Goal: Information Seeking & Learning: Learn about a topic

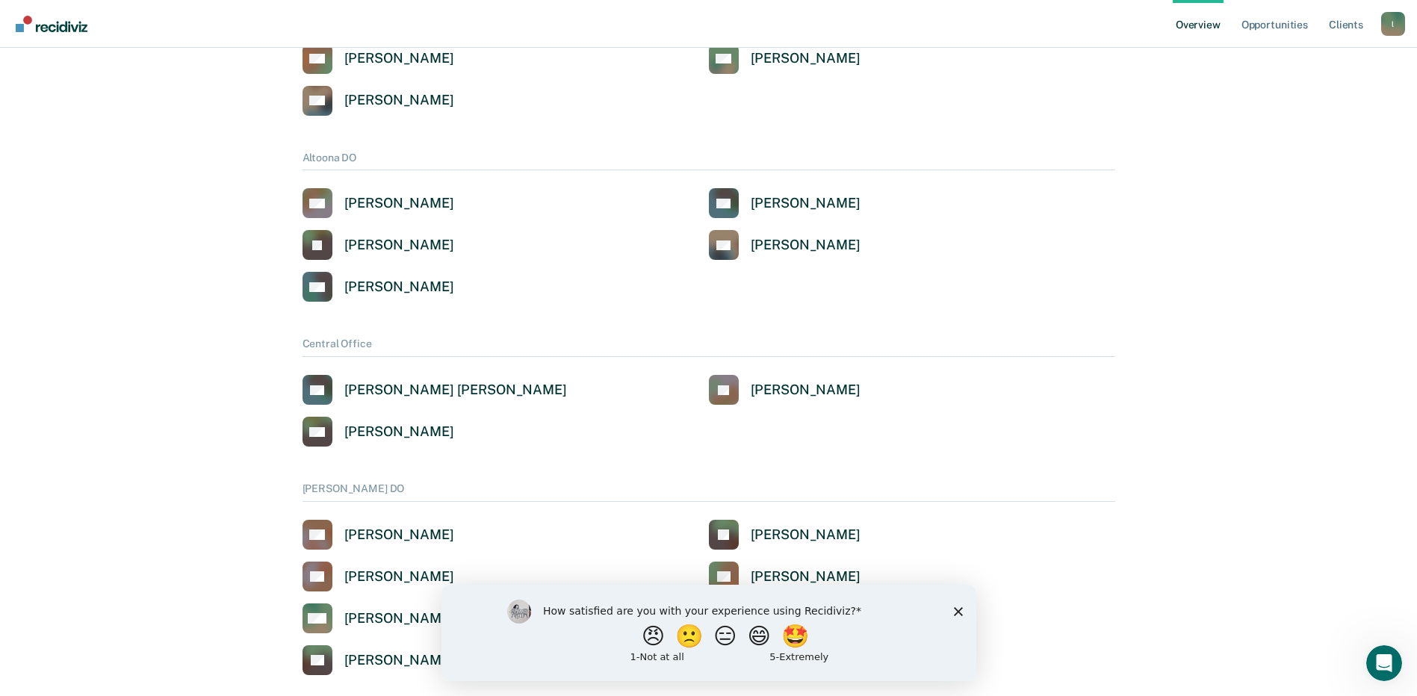
scroll to position [299, 0]
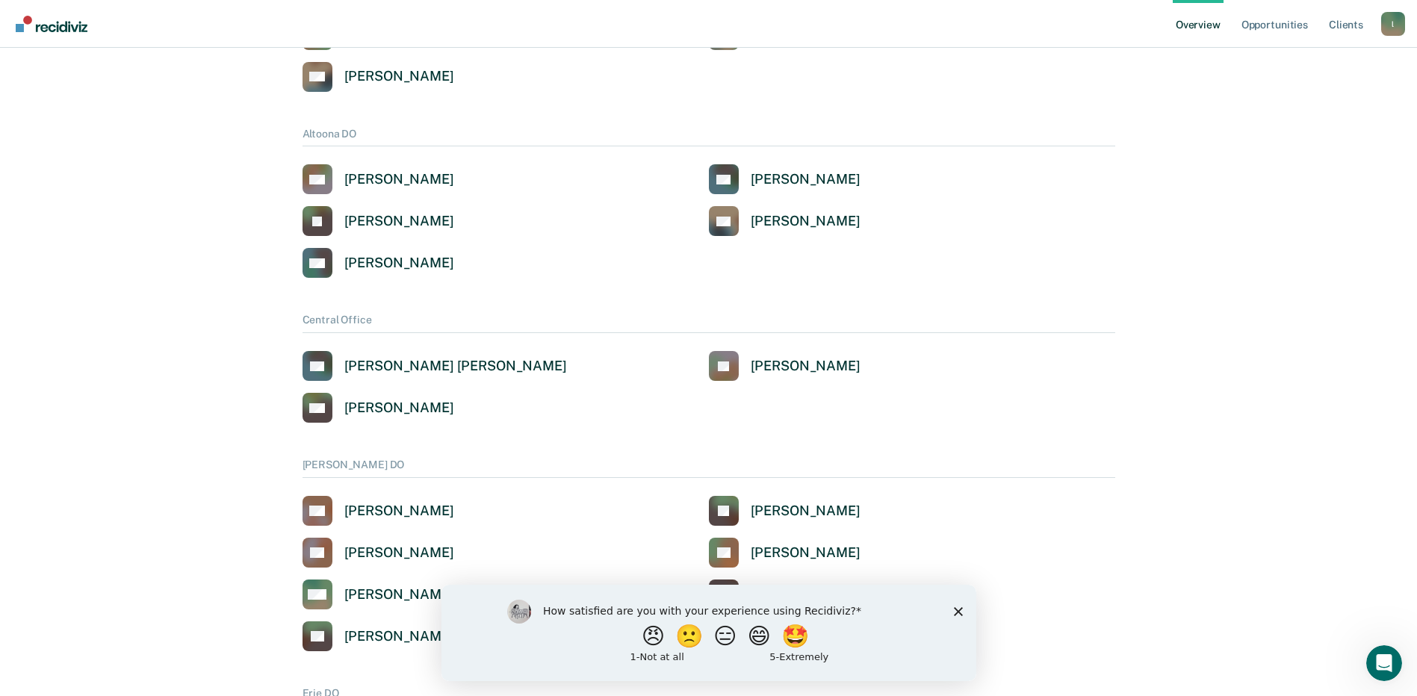
click at [959, 611] on icon "Close survey" at bounding box center [957, 610] width 9 height 9
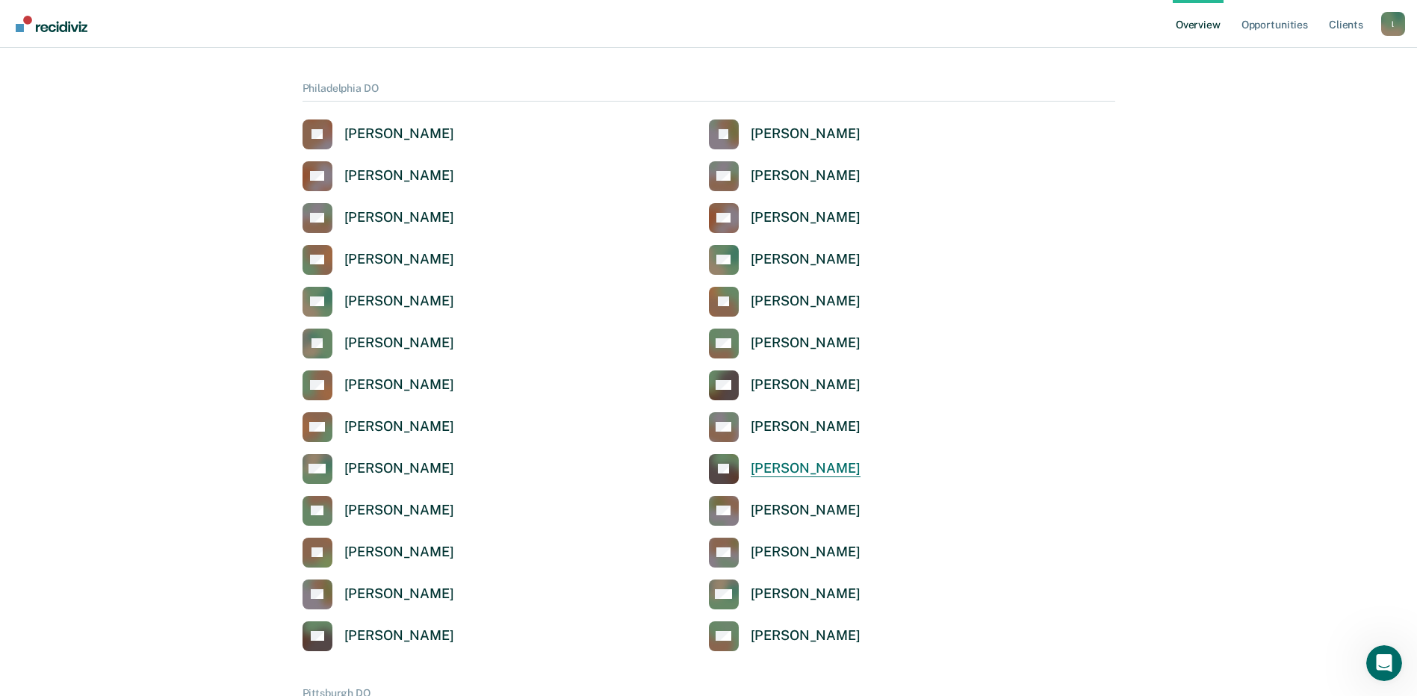
scroll to position [1867, 0]
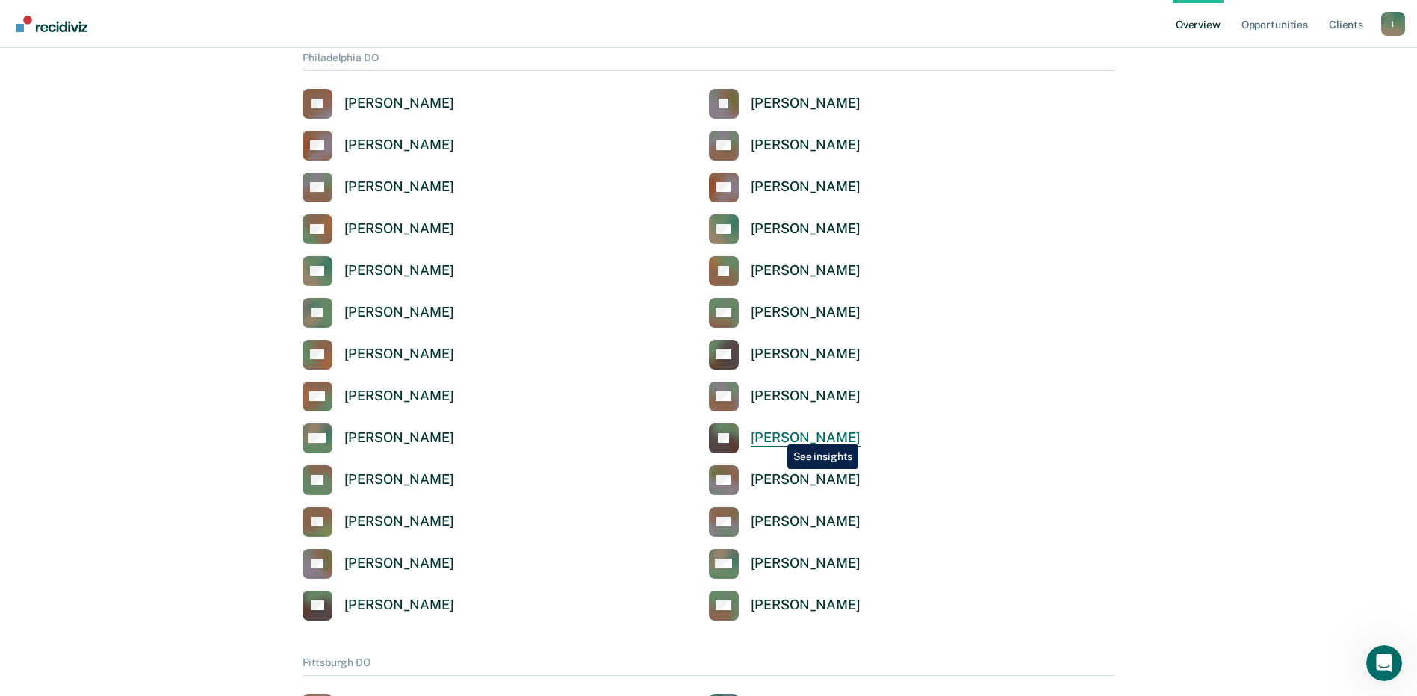
click at [776, 433] on div "[PERSON_NAME]" at bounding box center [806, 437] width 110 height 17
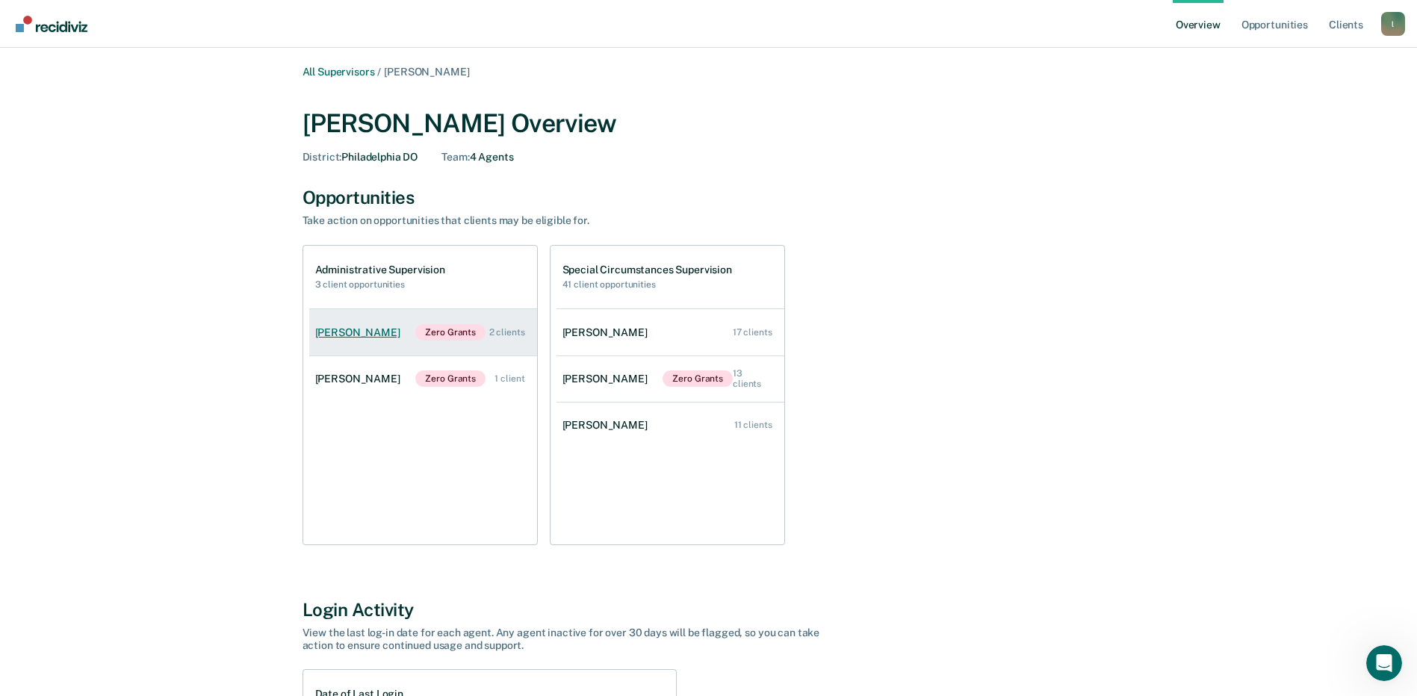
click at [356, 341] on link "[PERSON_NAME] Zero Grants 2 clients" at bounding box center [423, 332] width 228 height 46
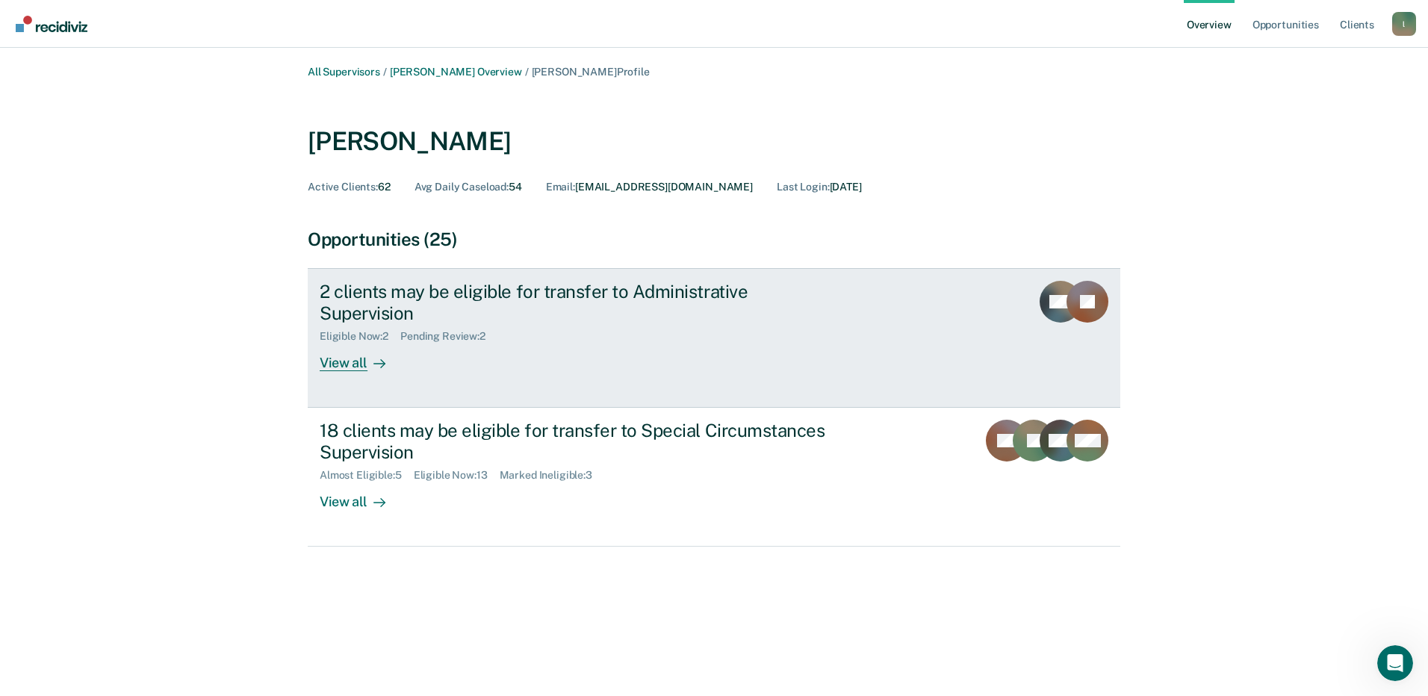
click at [330, 344] on div "View all" at bounding box center [362, 357] width 84 height 29
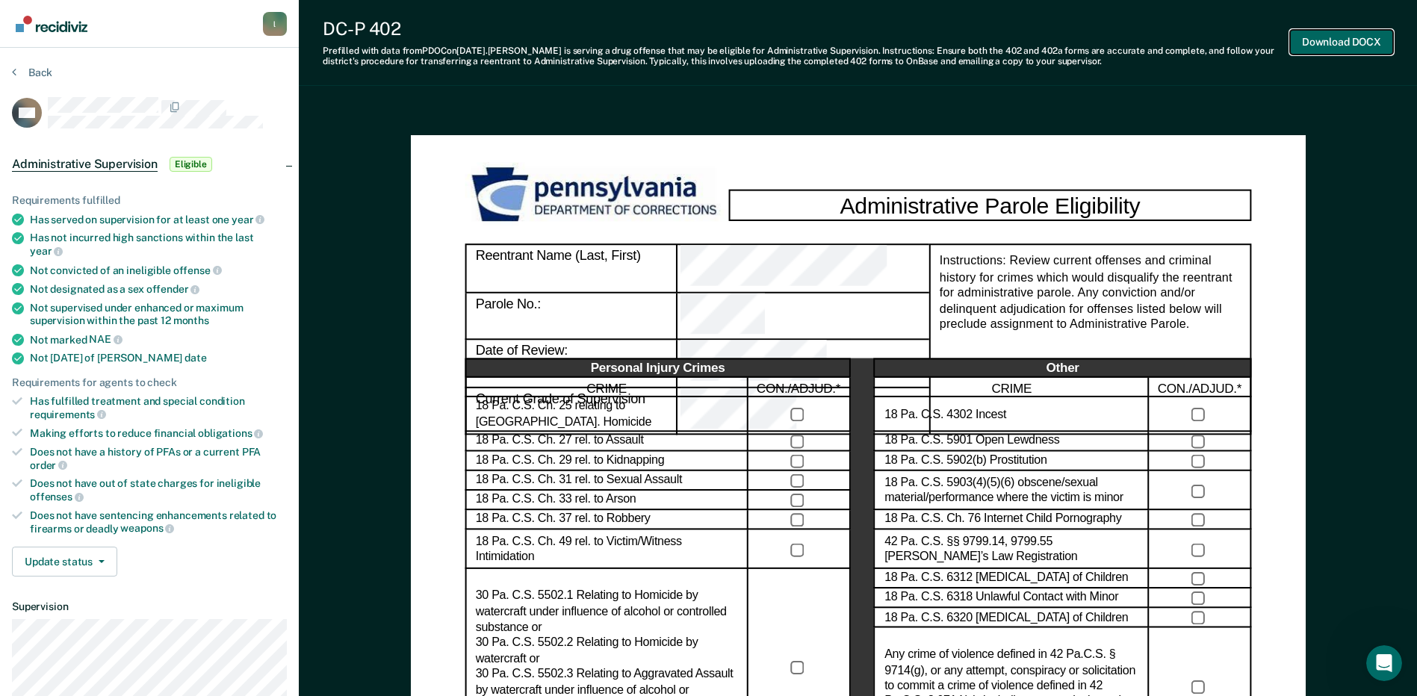
drag, startPoint x: 1324, startPoint y: 41, endPoint x: 1430, endPoint y: 728, distance: 695.2
click at [1417, 695] on html "Looks like you’re using Internet Explorer 11. For faster loading and a better e…" at bounding box center [708, 348] width 1417 height 696
click at [1349, 40] on button "Download DOCX" at bounding box center [1341, 42] width 103 height 25
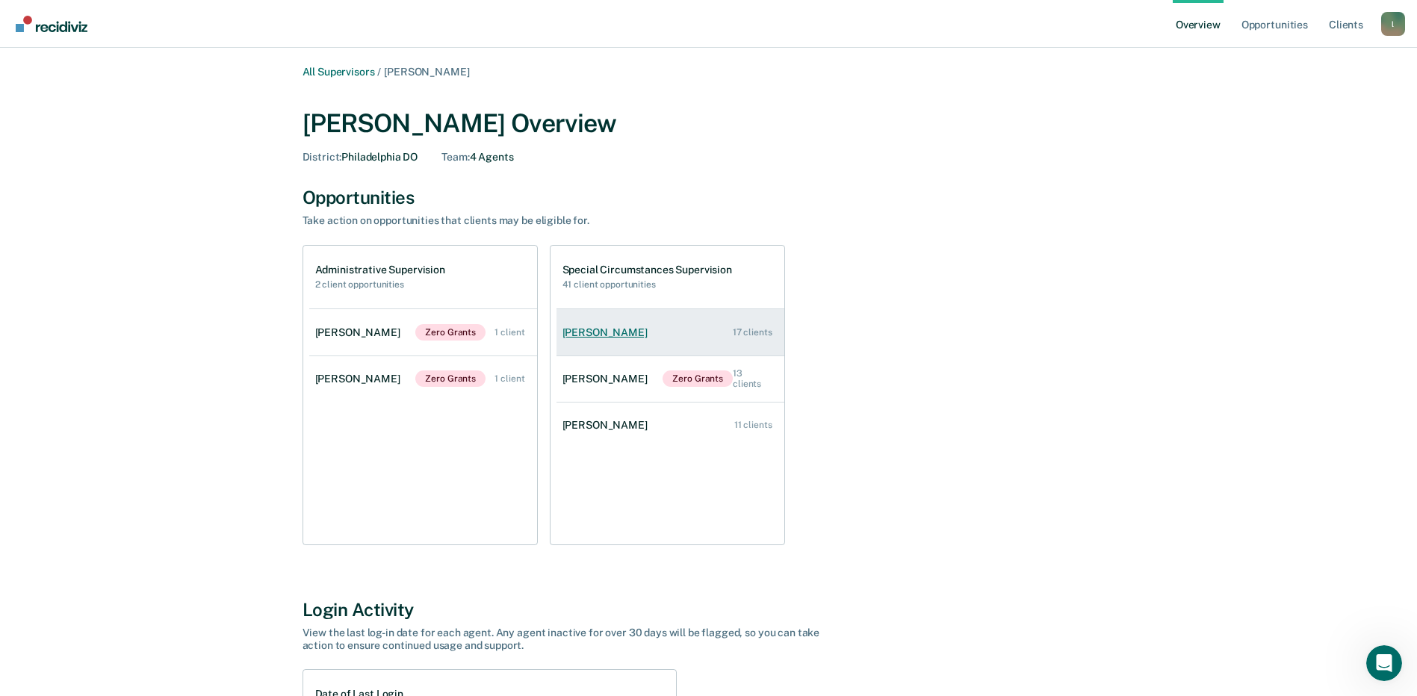
click at [583, 331] on div "[PERSON_NAME]" at bounding box center [607, 332] width 91 height 13
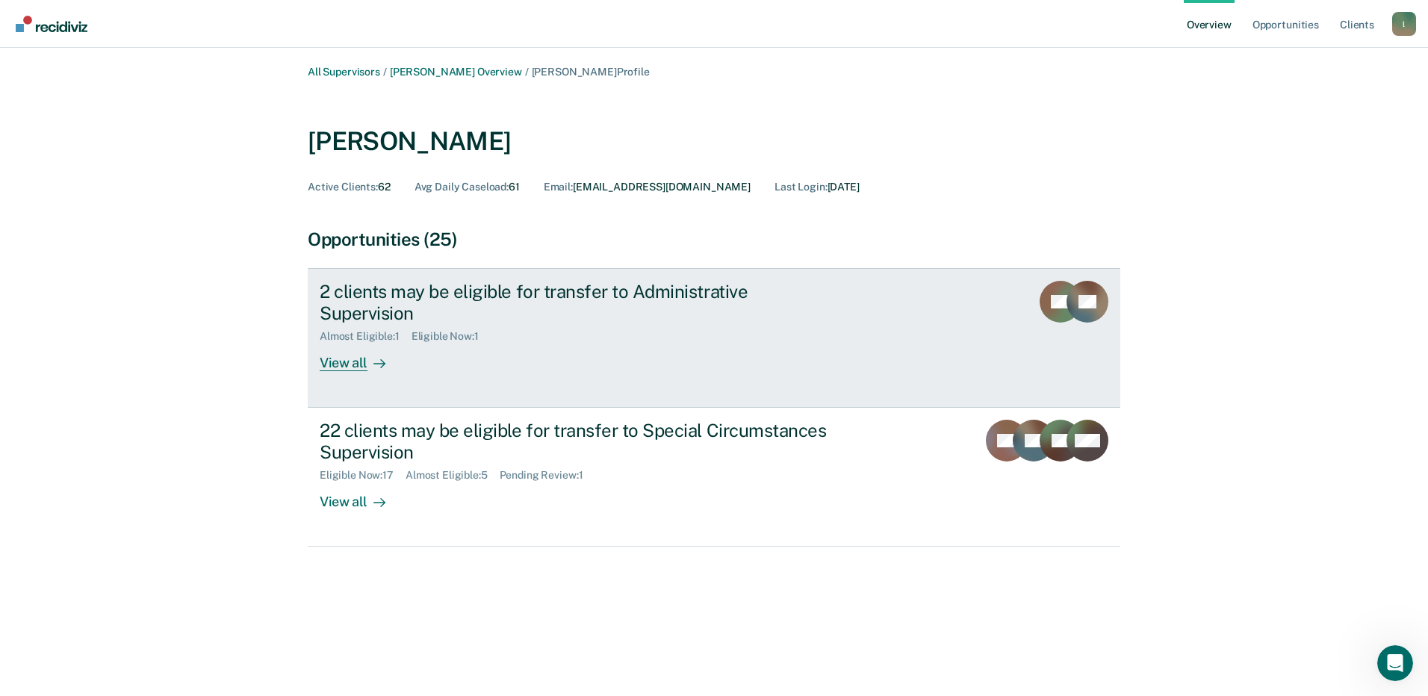
click at [332, 350] on link "2 clients may be eligible for transfer to Administrative Supervision Almost Eli…" at bounding box center [714, 338] width 813 height 140
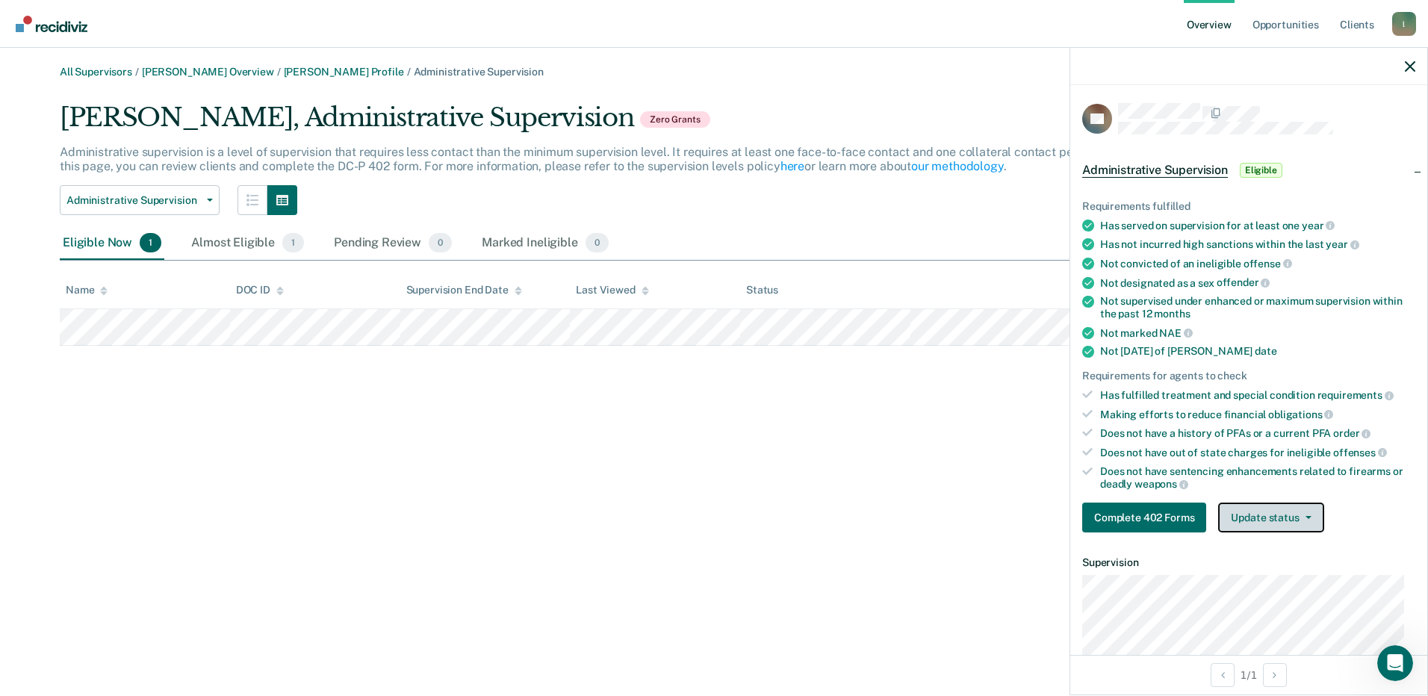
click at [1279, 520] on button "Update status" at bounding box center [1270, 518] width 105 height 30
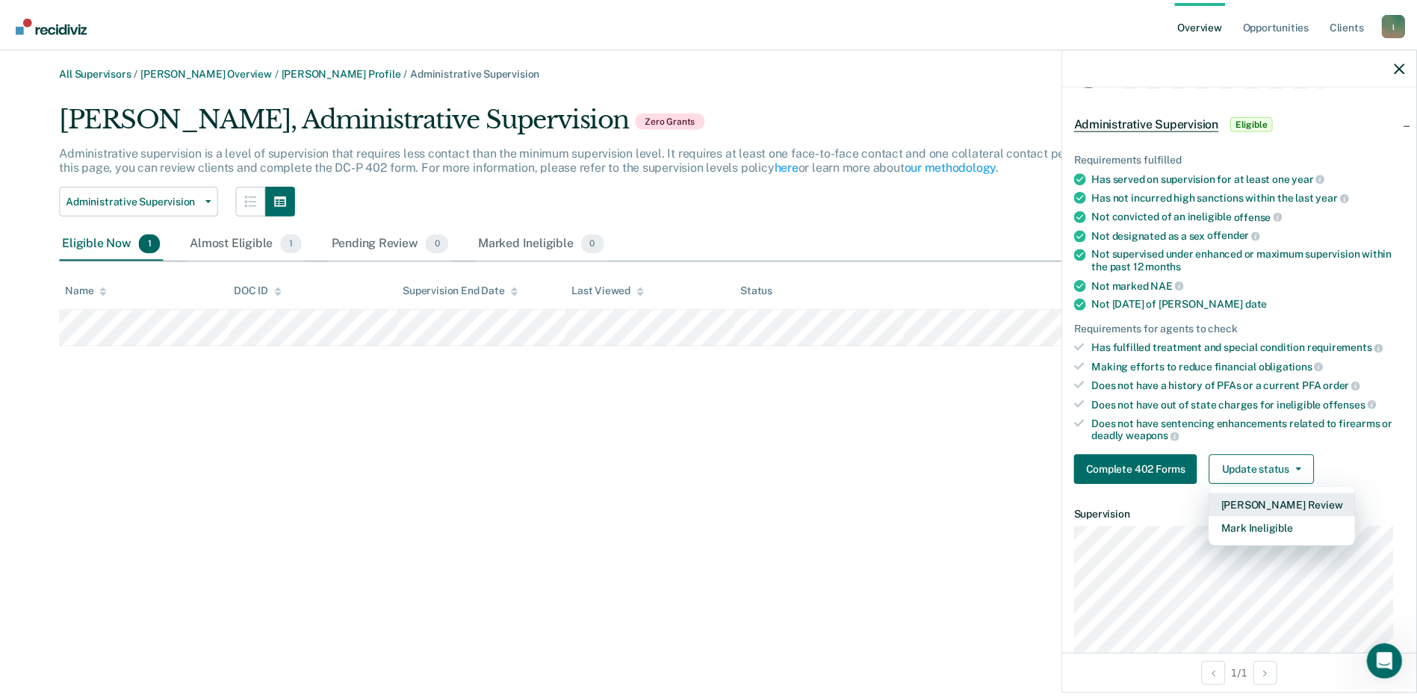
scroll to position [75, 0]
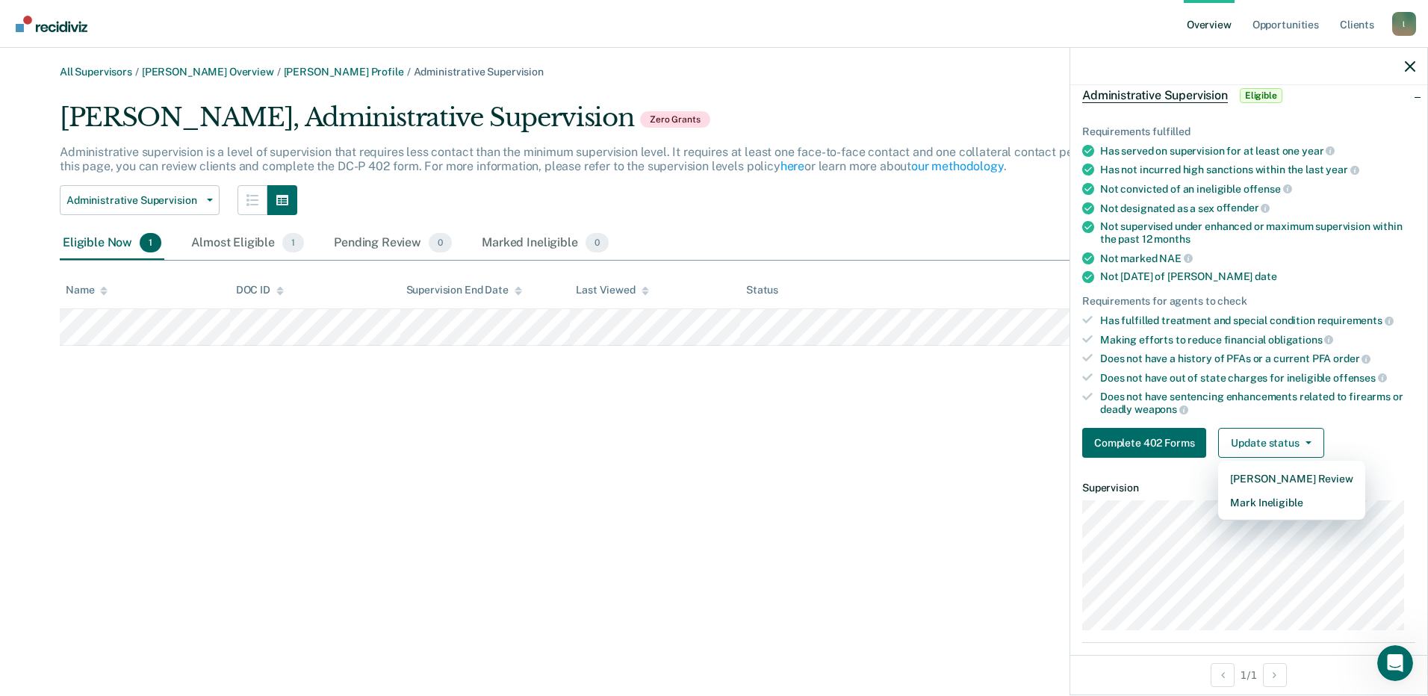
drag, startPoint x: 816, startPoint y: 529, endPoint x: 841, endPoint y: 508, distance: 32.8
click at [816, 527] on div "All Supervisors / [PERSON_NAME] Overview / [PERSON_NAME] Profile / Administrati…" at bounding box center [714, 357] width 1392 height 583
click at [85, 70] on link "All Supervisors" at bounding box center [96, 72] width 72 height 13
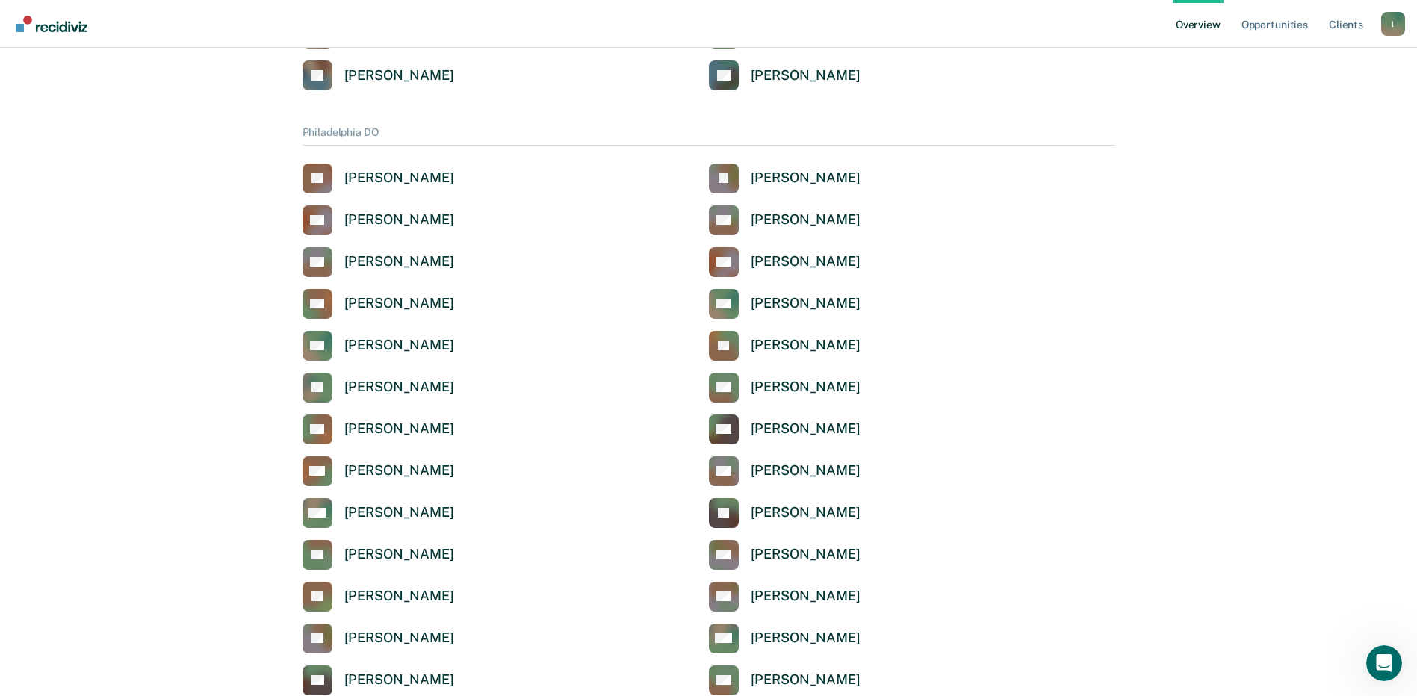
scroll to position [1689, 0]
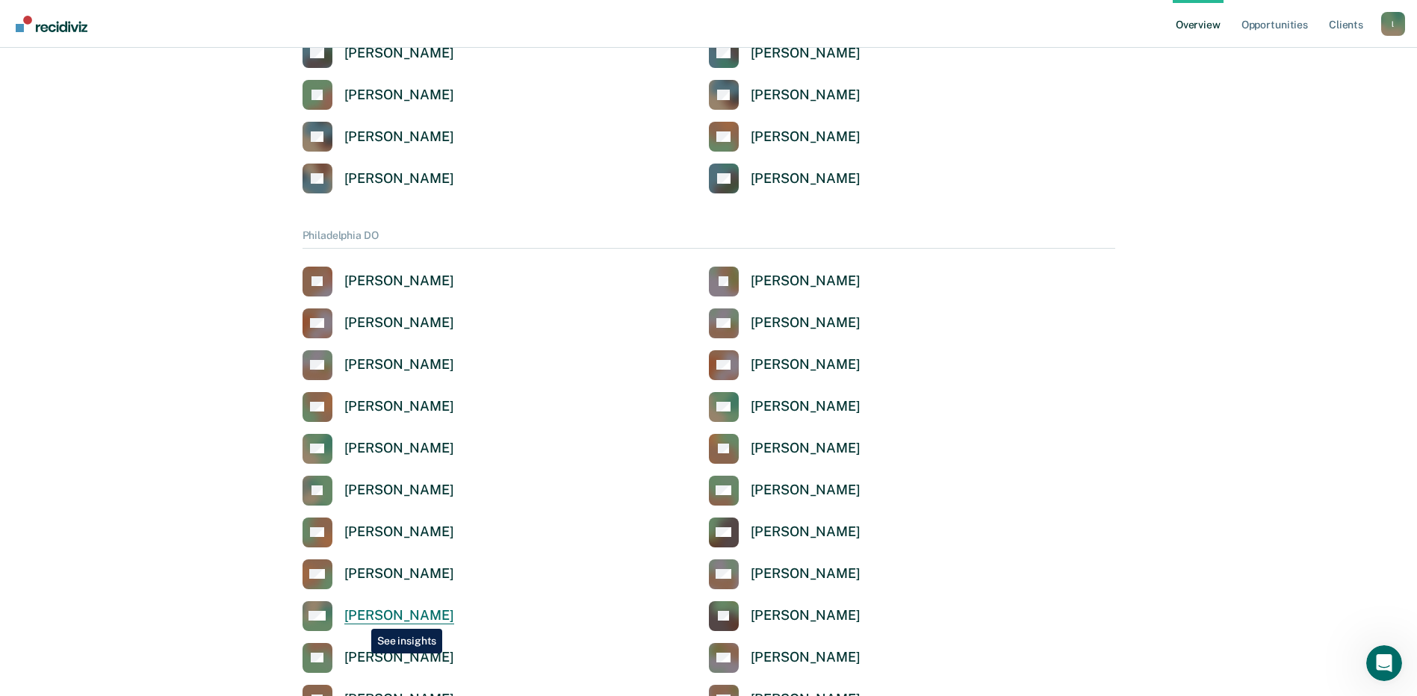
click at [360, 618] on div "[PERSON_NAME]" at bounding box center [399, 615] width 110 height 17
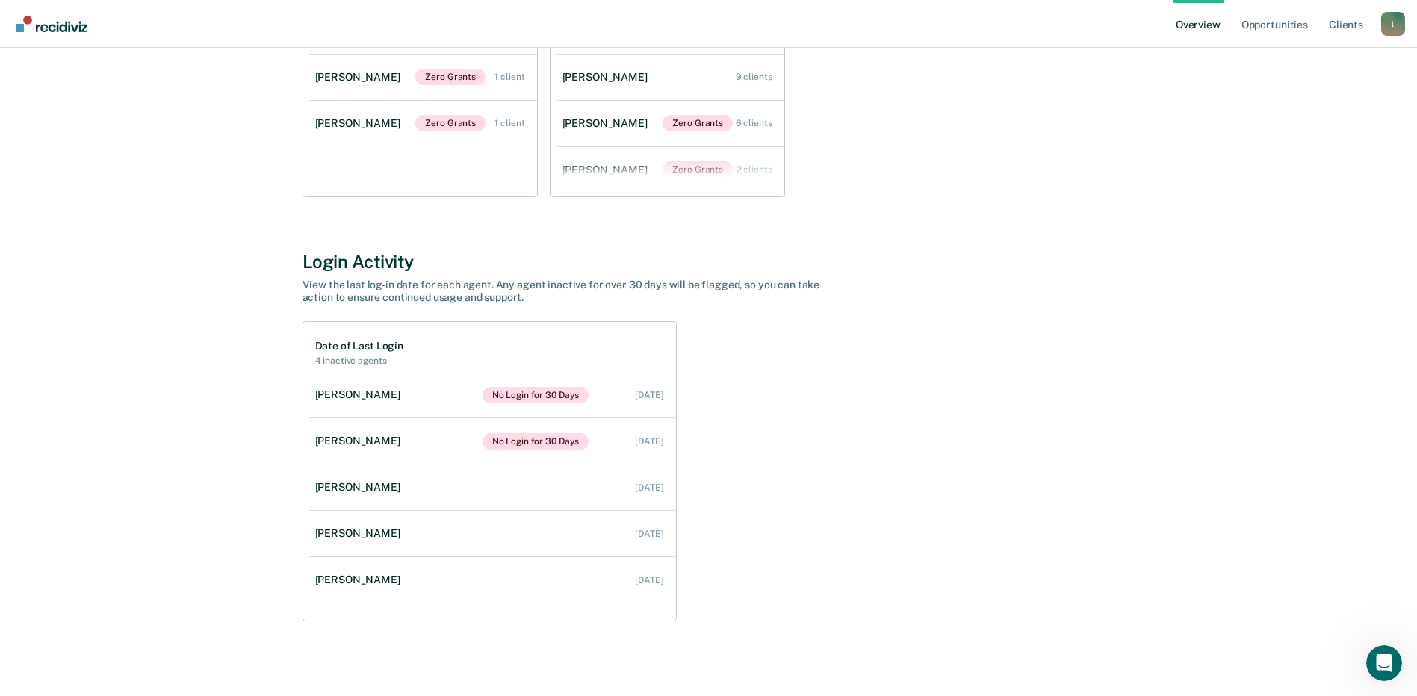
scroll to position [351, 0]
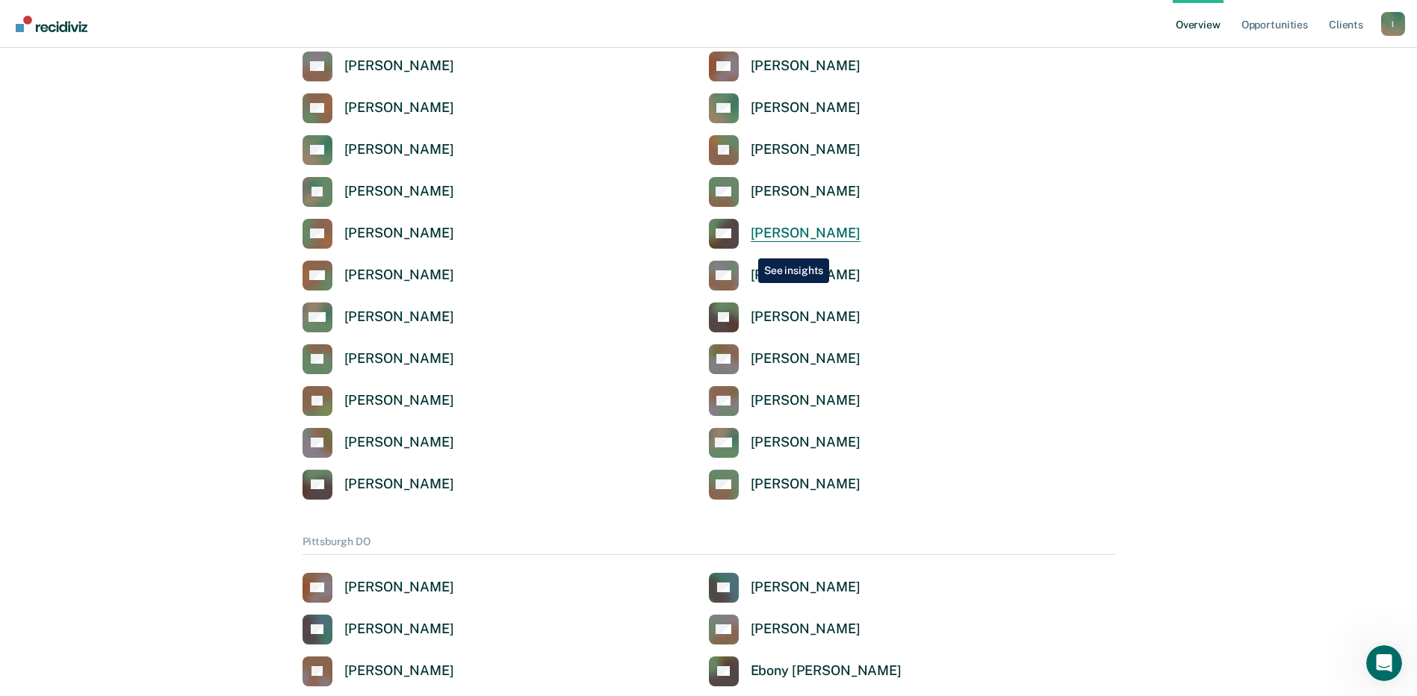
scroll to position [1689, 0]
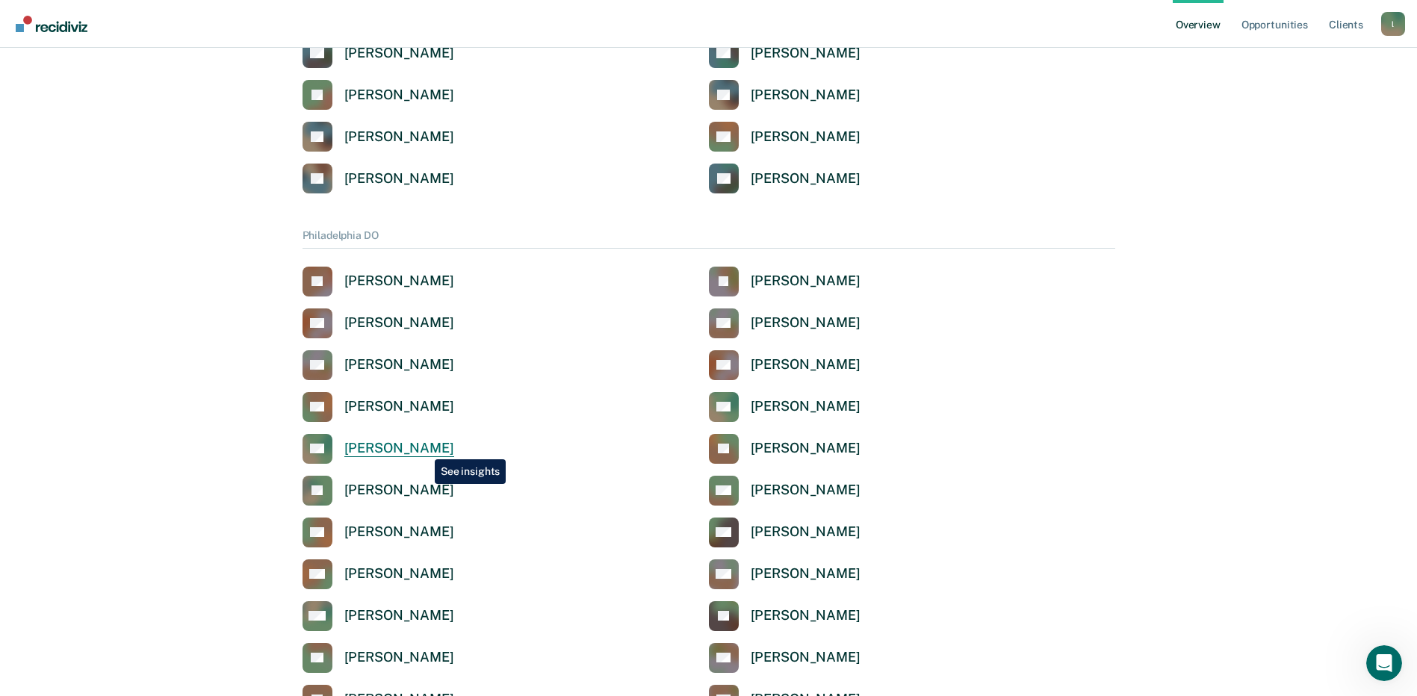
click at [423, 448] on div "[PERSON_NAME]" at bounding box center [399, 448] width 110 height 17
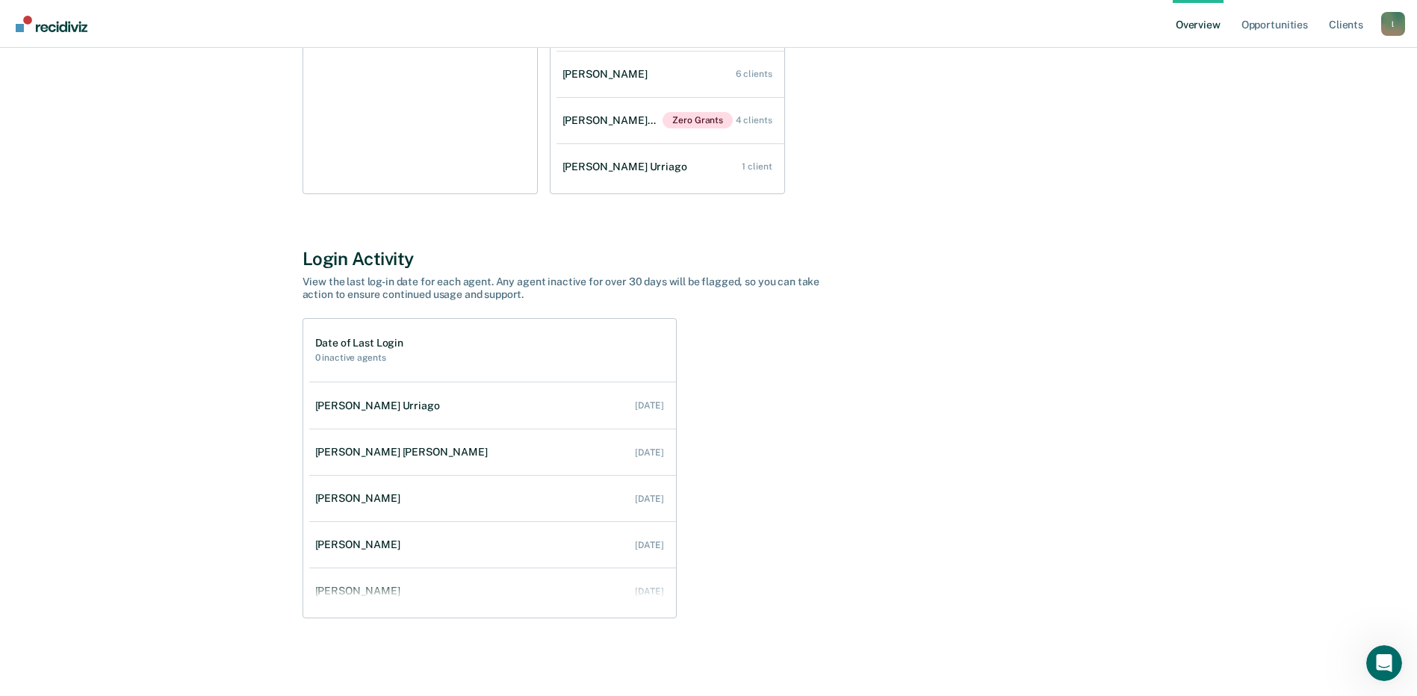
scroll to position [60, 0]
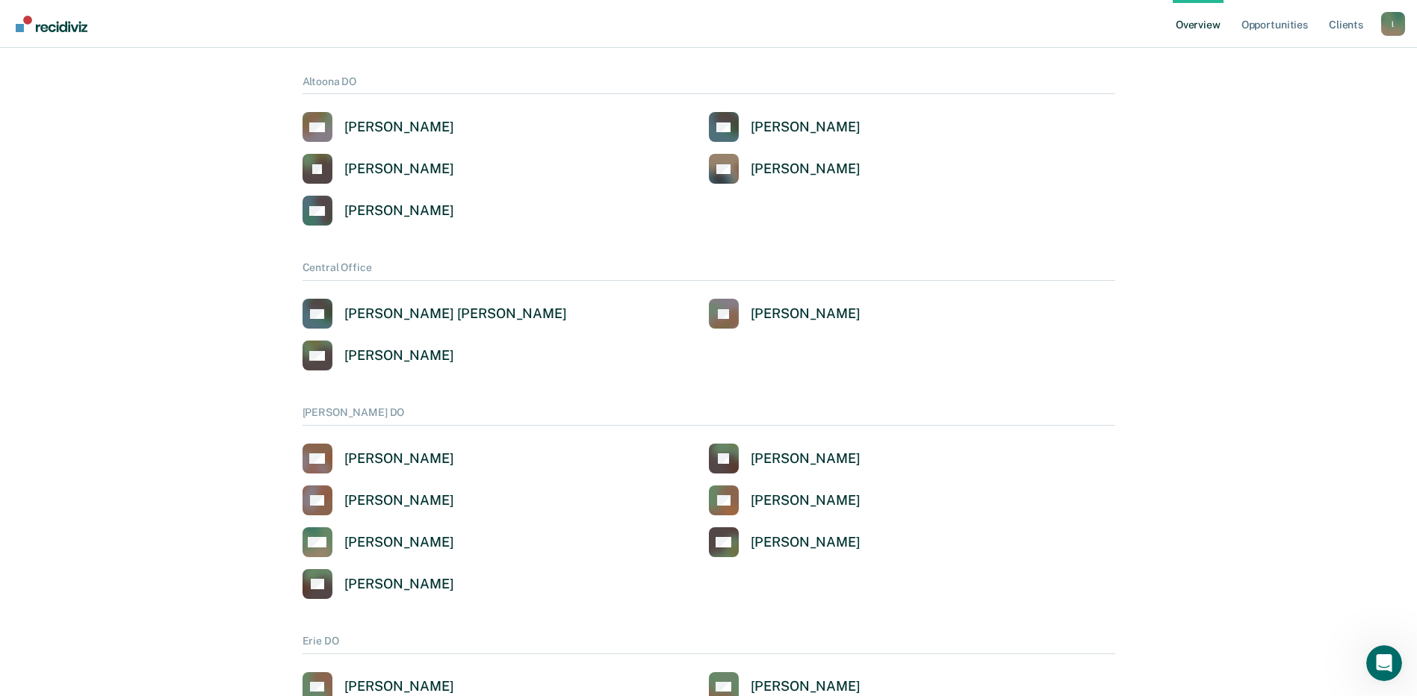
scroll to position [1689, 0]
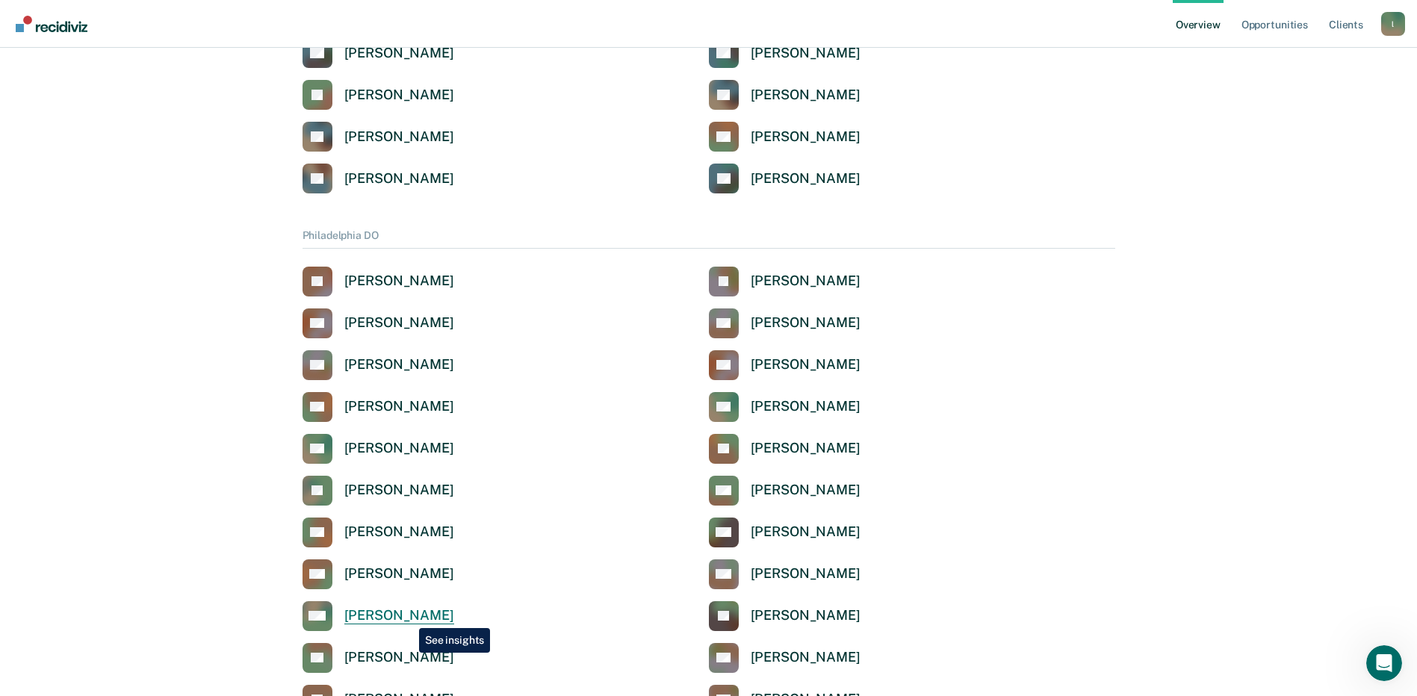
click at [408, 617] on div "[PERSON_NAME]" at bounding box center [399, 615] width 110 height 17
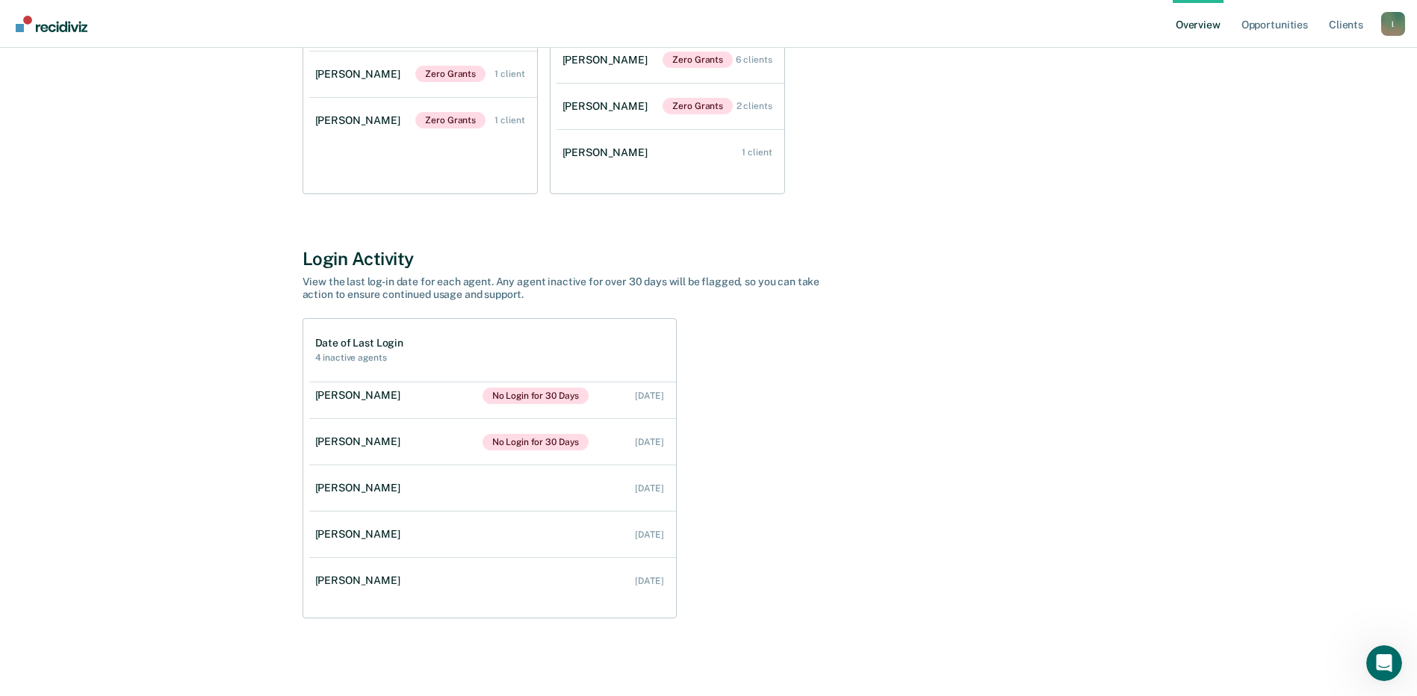
scroll to position [107, 0]
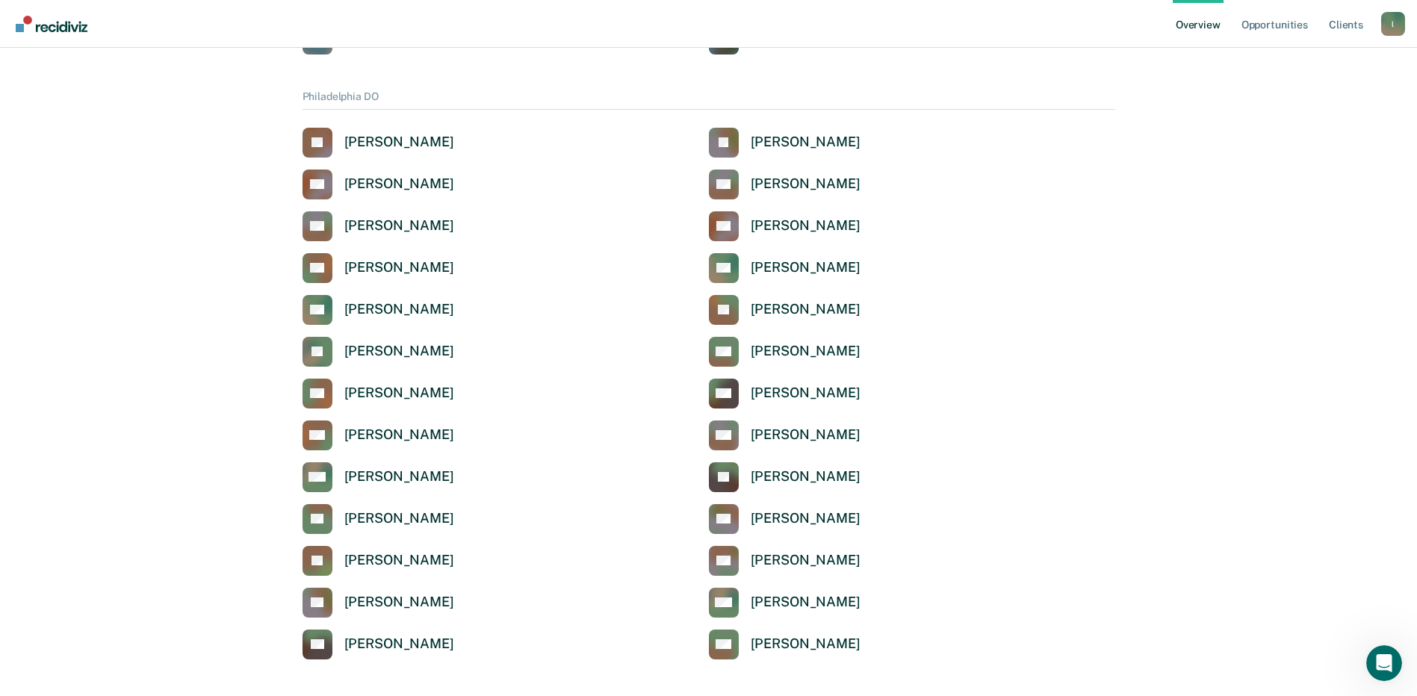
scroll to position [1839, 0]
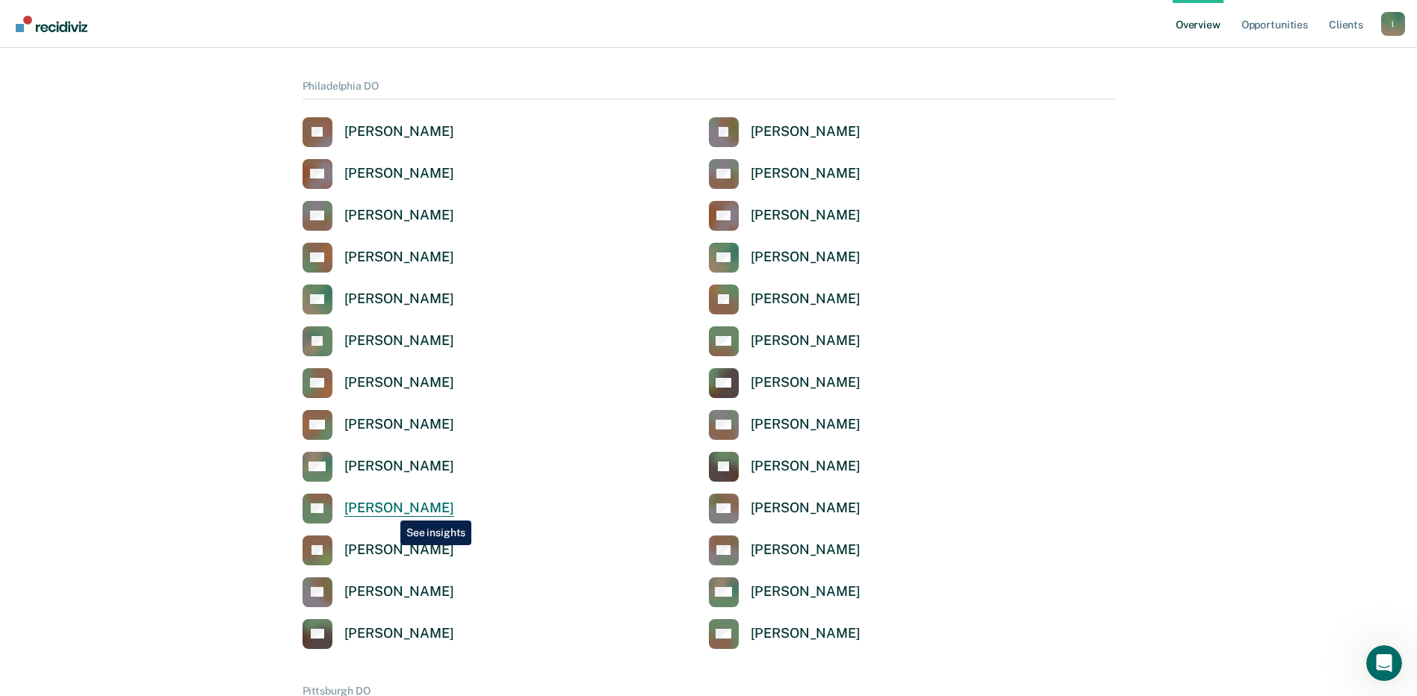
click at [389, 509] on div "[PERSON_NAME]" at bounding box center [399, 508] width 110 height 17
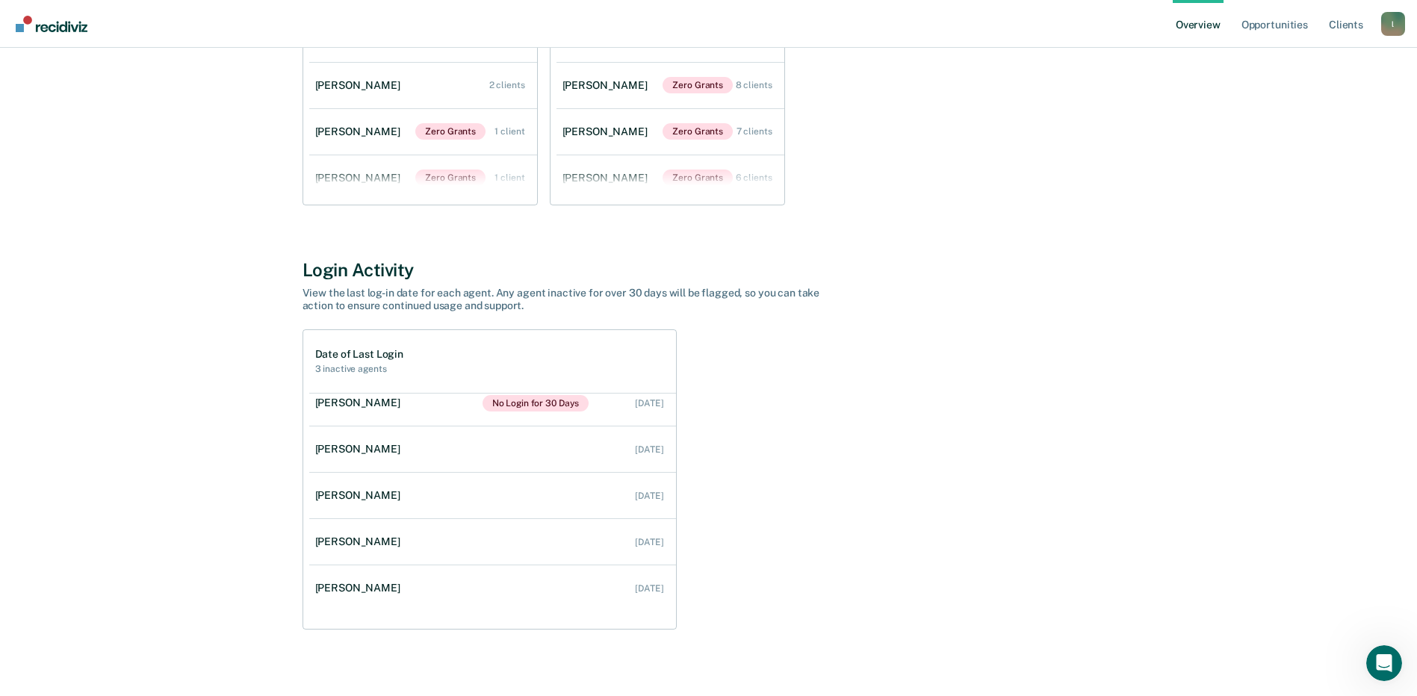
scroll to position [351, 0]
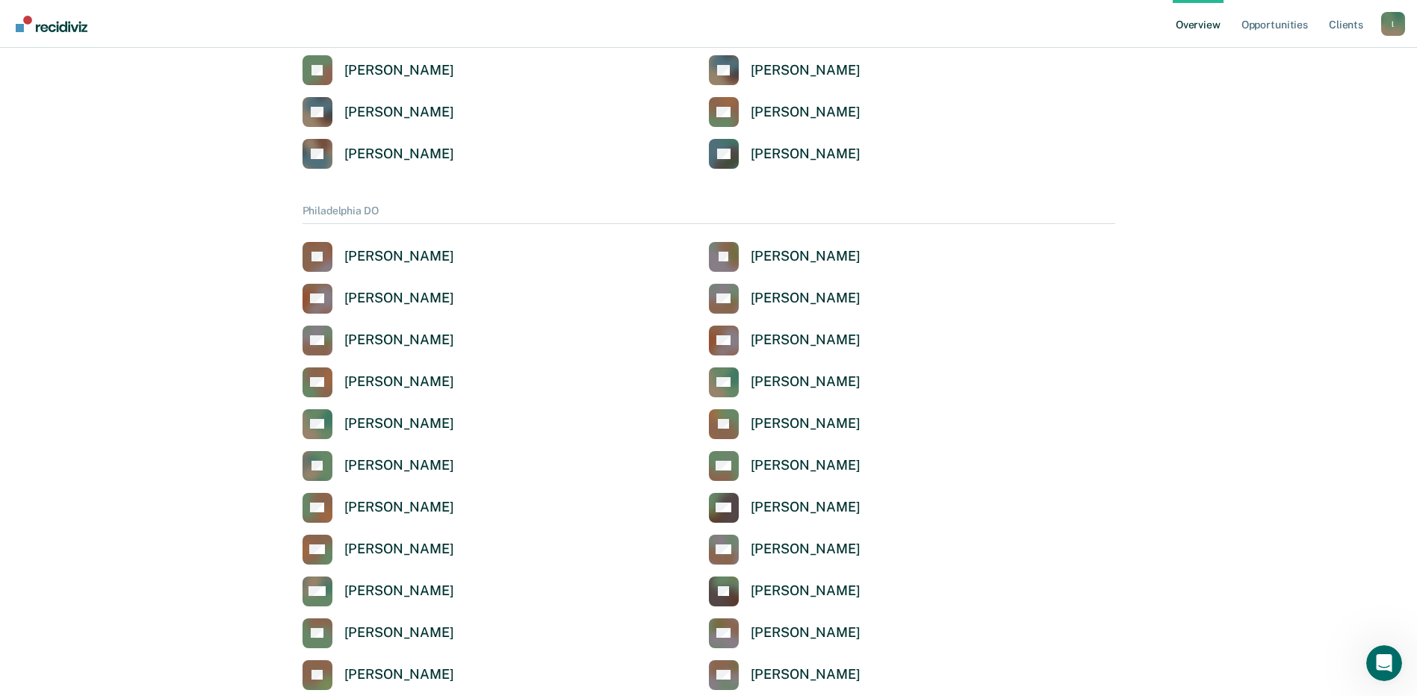
scroll to position [1718, 0]
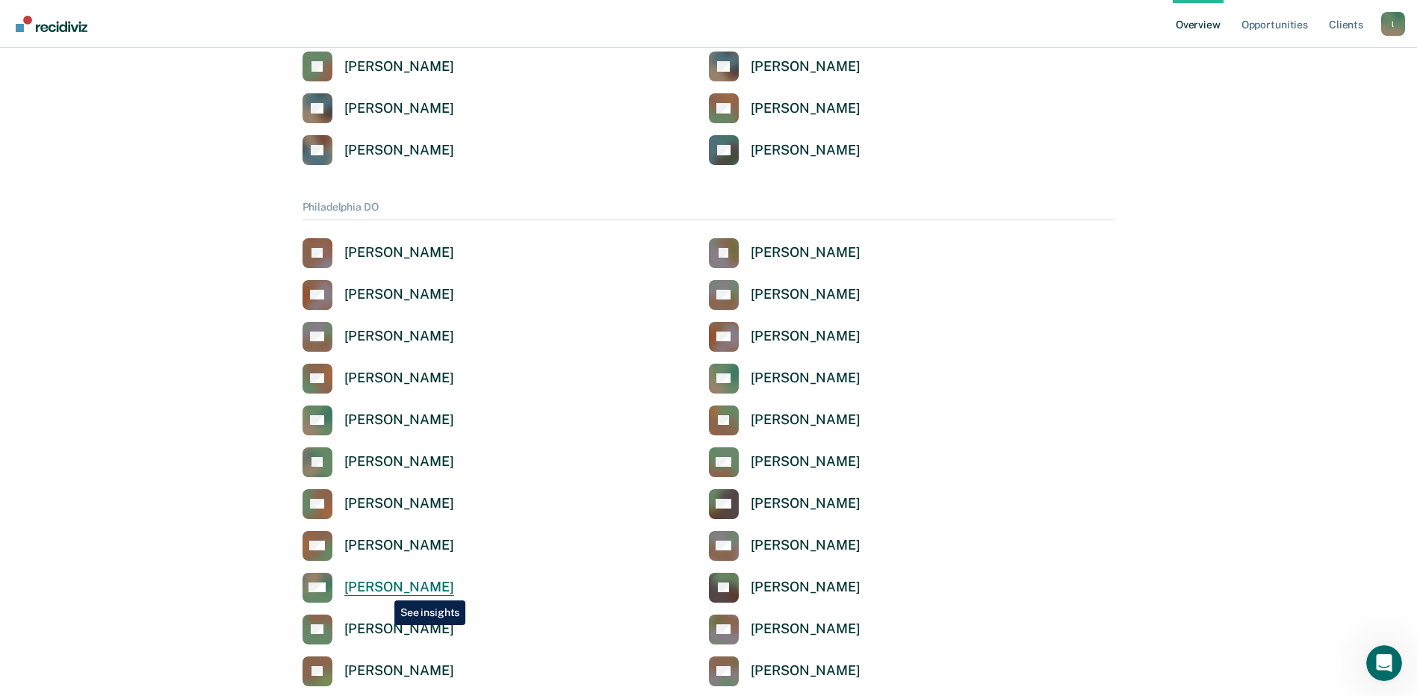
click at [383, 589] on div "[PERSON_NAME]" at bounding box center [399, 587] width 110 height 17
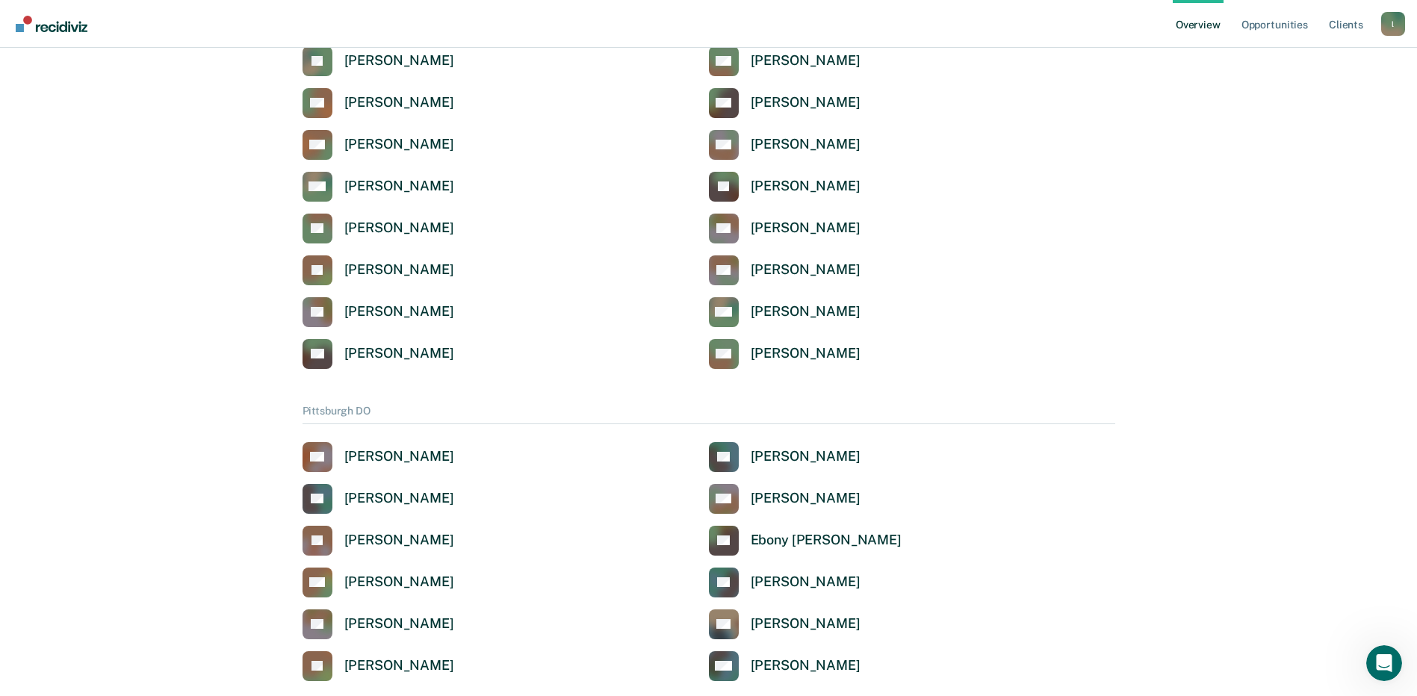
scroll to position [2016, 0]
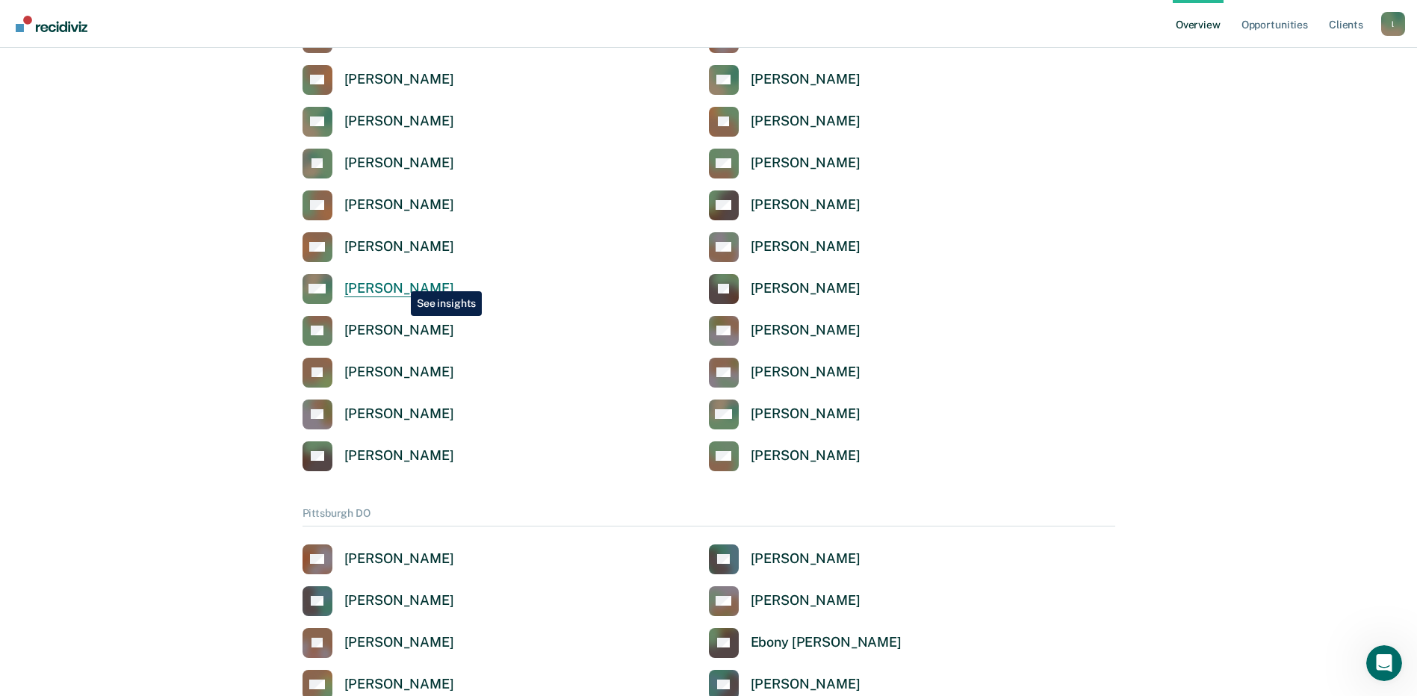
click at [400, 280] on div "[PERSON_NAME]" at bounding box center [399, 288] width 110 height 17
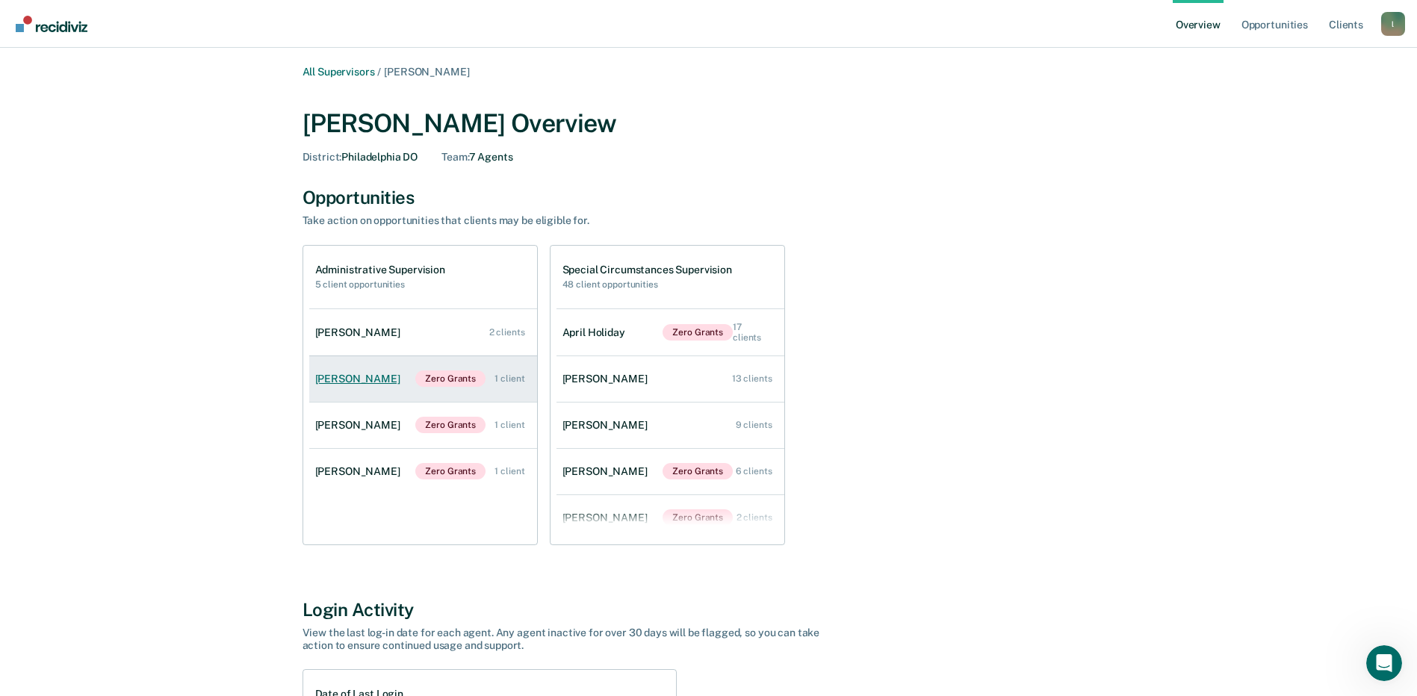
click at [352, 382] on div "[PERSON_NAME]" at bounding box center [360, 379] width 91 height 13
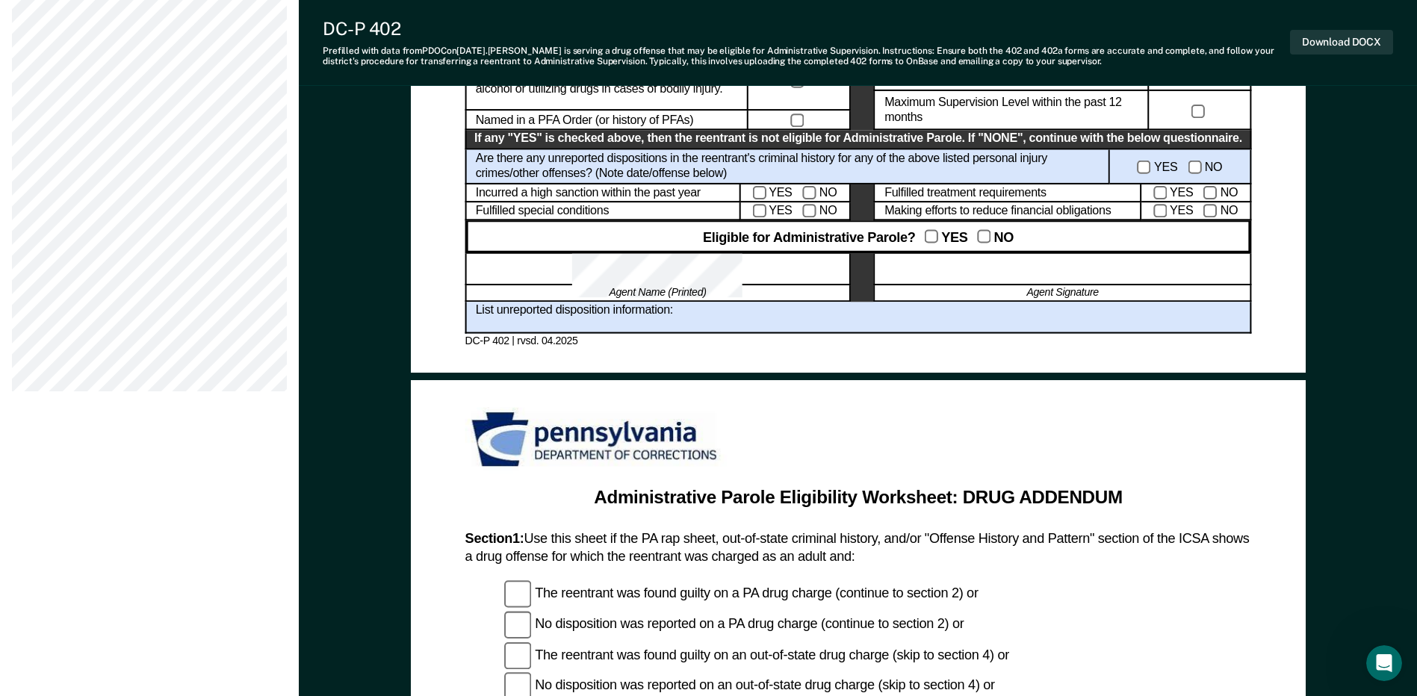
scroll to position [896, 0]
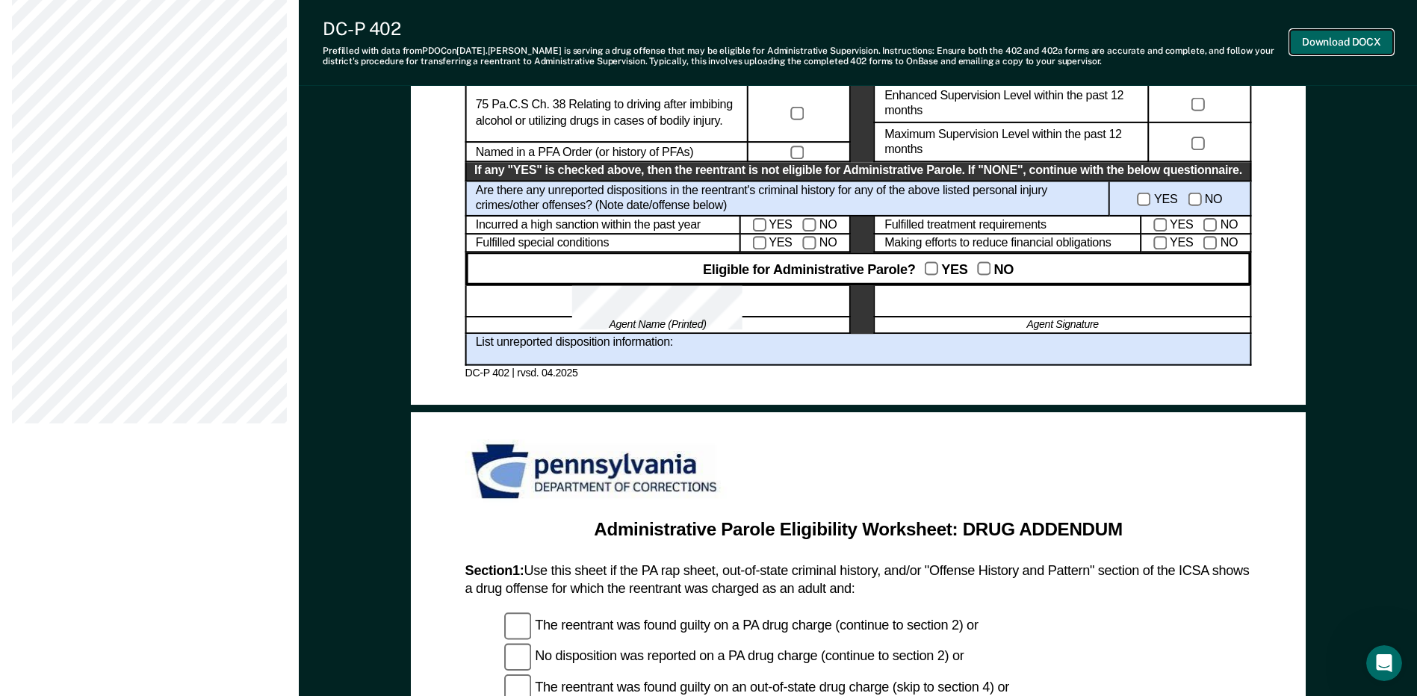
click at [1332, 40] on button "Download DOCX" at bounding box center [1341, 42] width 103 height 25
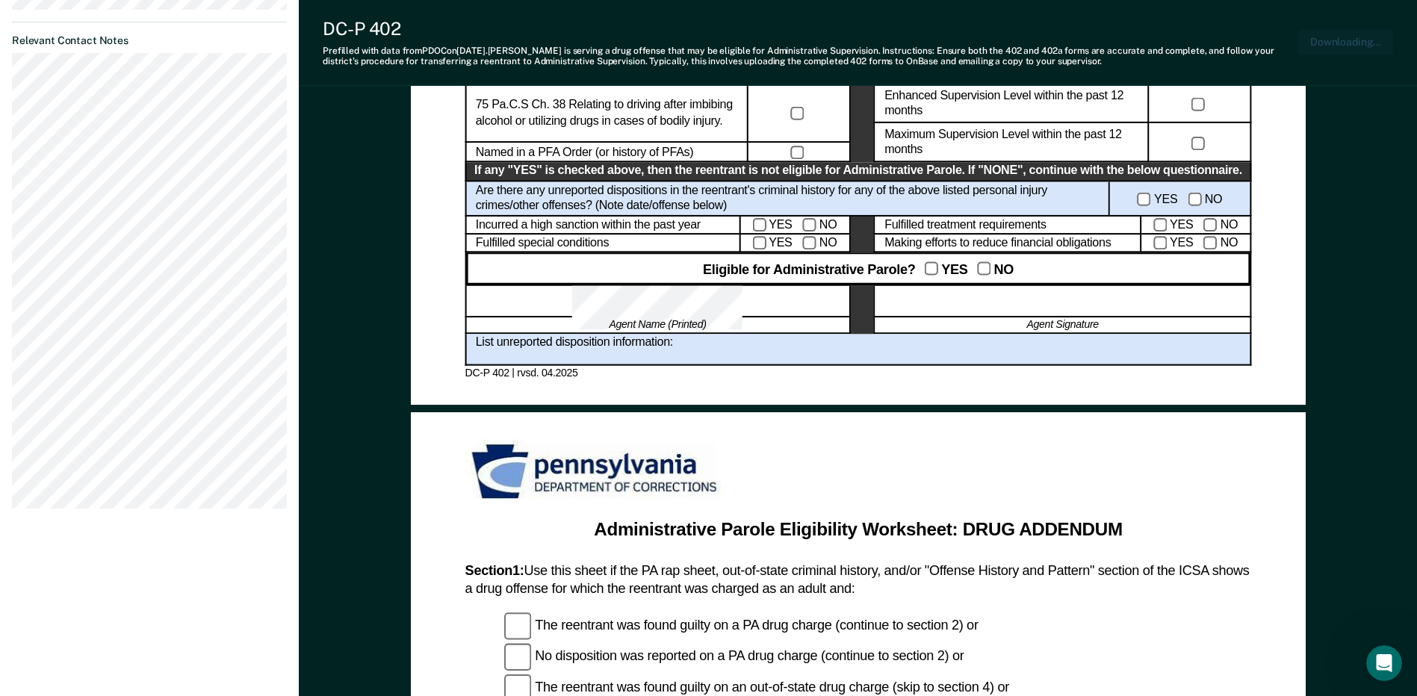
scroll to position [981, 0]
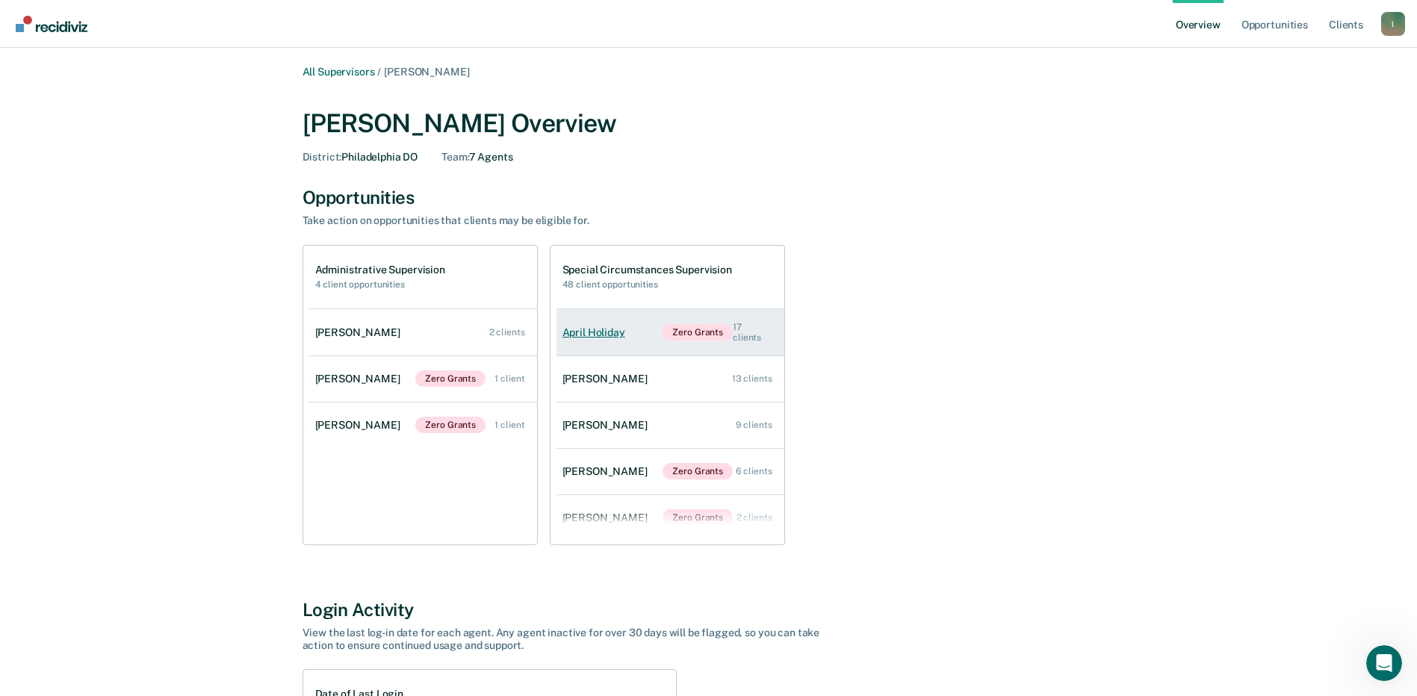
click at [581, 336] on div "April Holiday" at bounding box center [596, 332] width 69 height 13
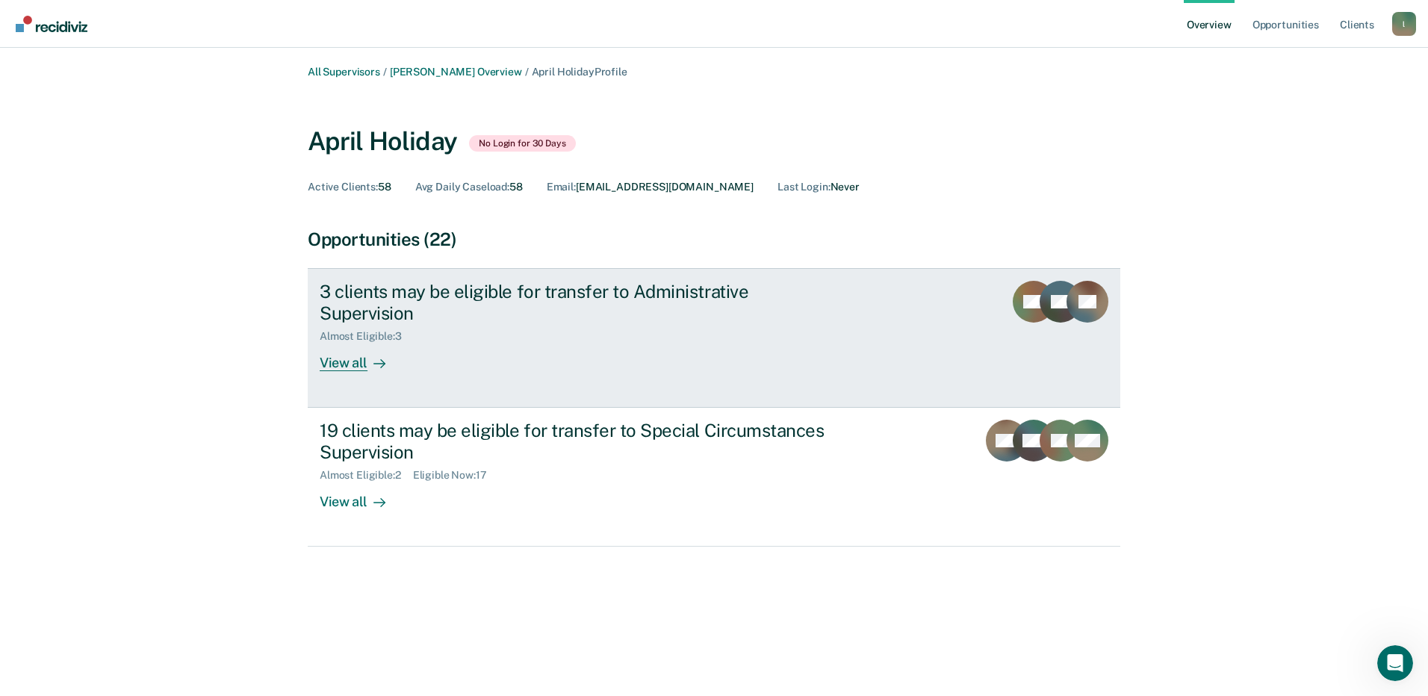
click at [1020, 305] on icon at bounding box center [1014, 296] width 42 height 59
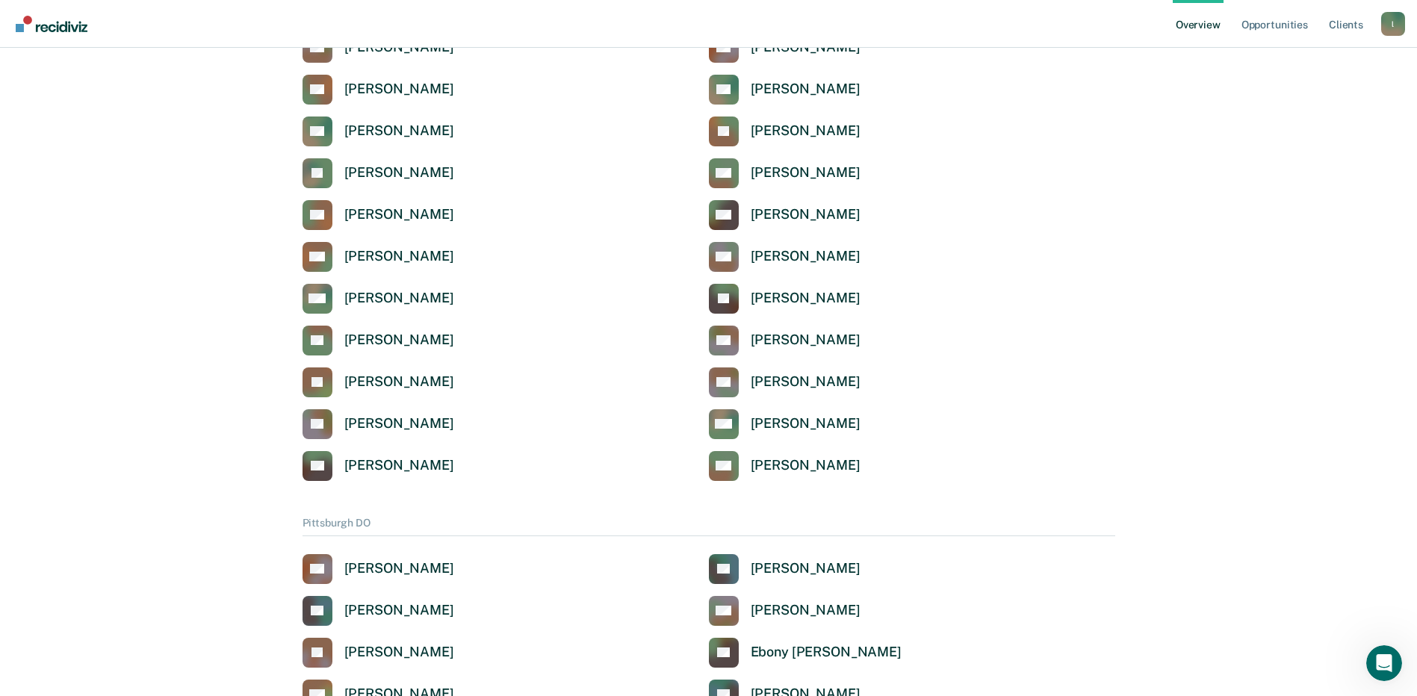
scroll to position [2016, 0]
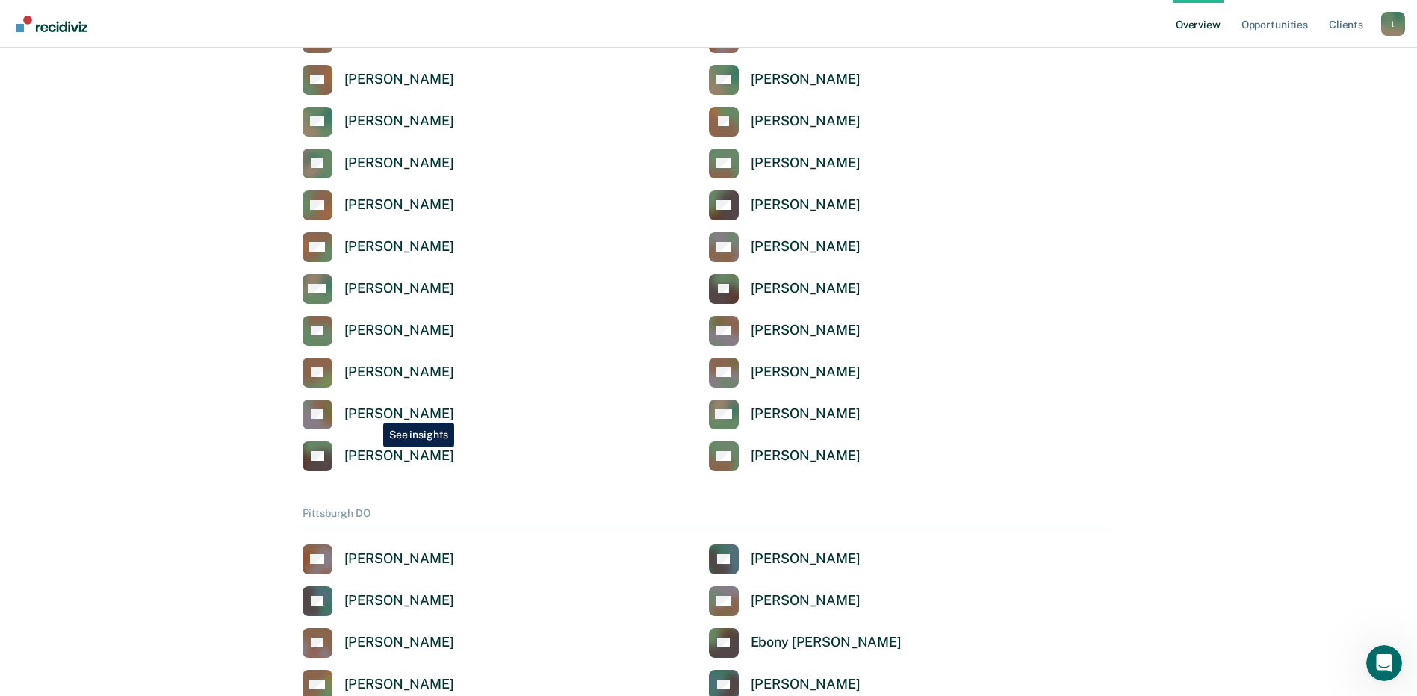
click at [372, 411] on div "[PERSON_NAME]" at bounding box center [399, 414] width 110 height 17
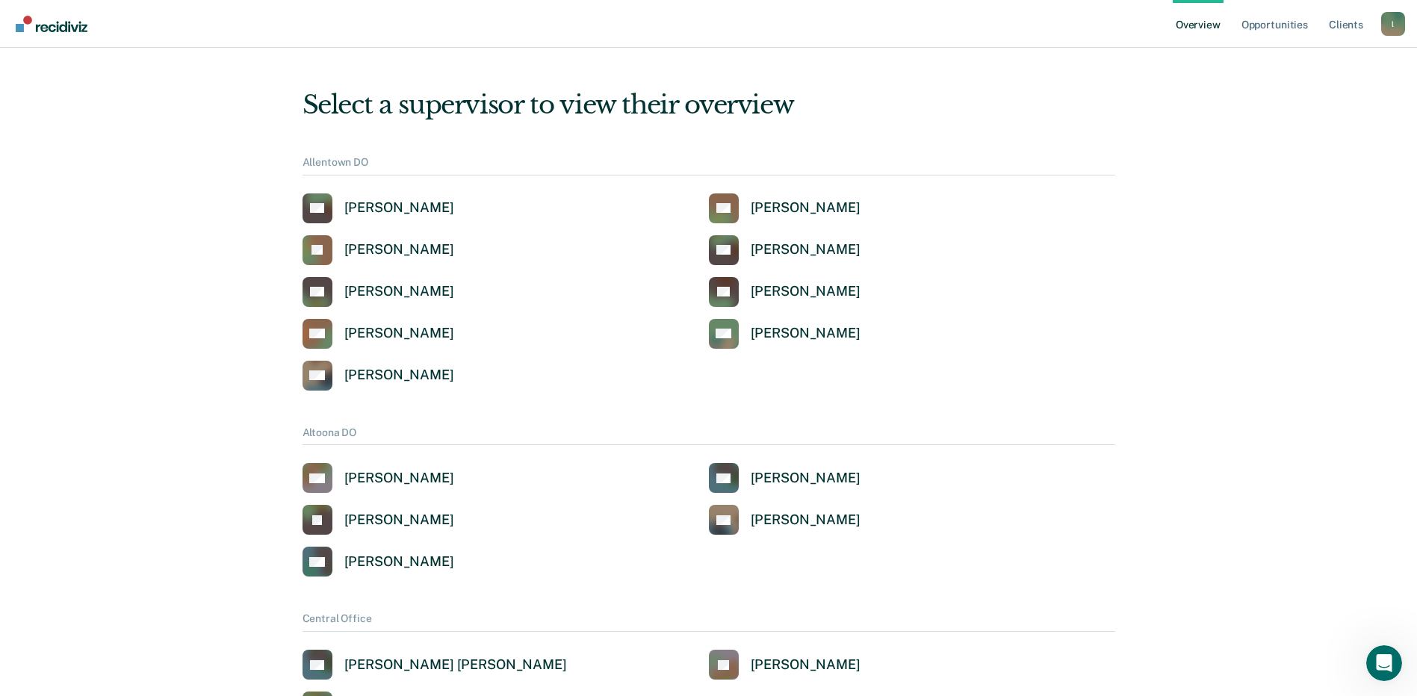
scroll to position [2016, 0]
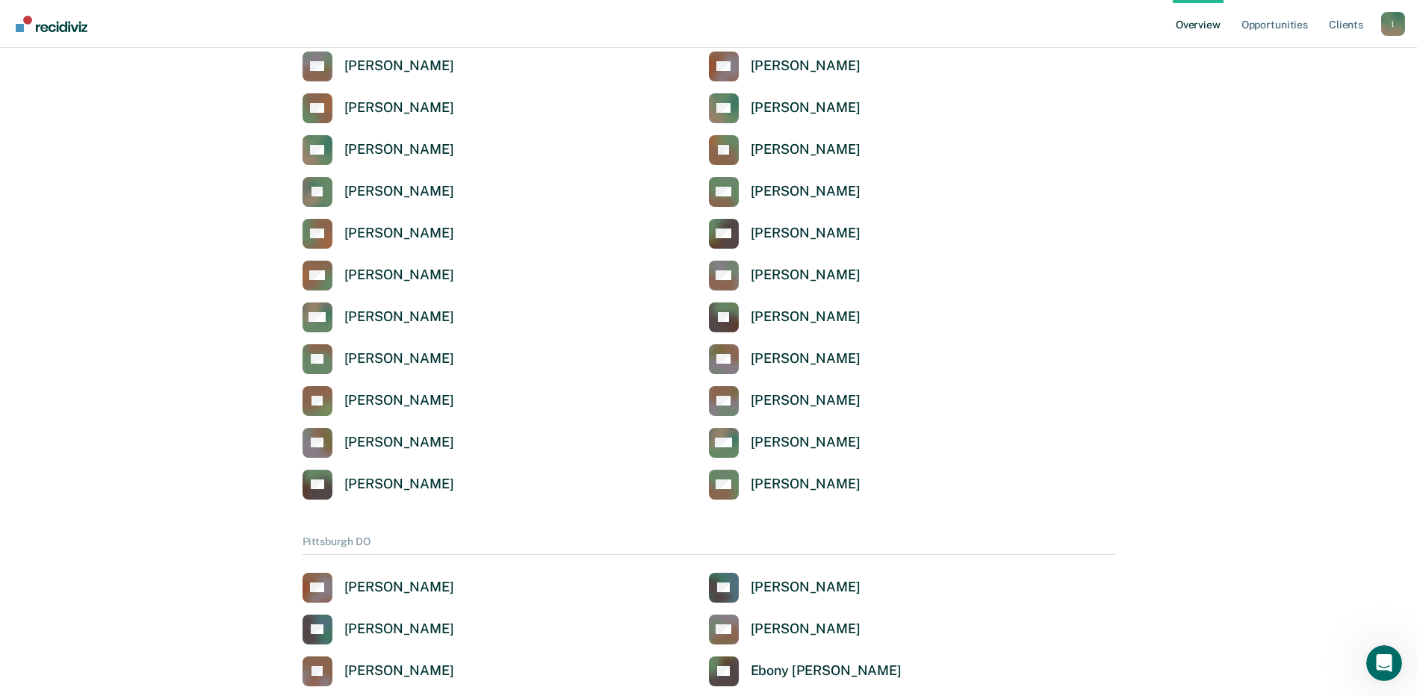
scroll to position [1839, 0]
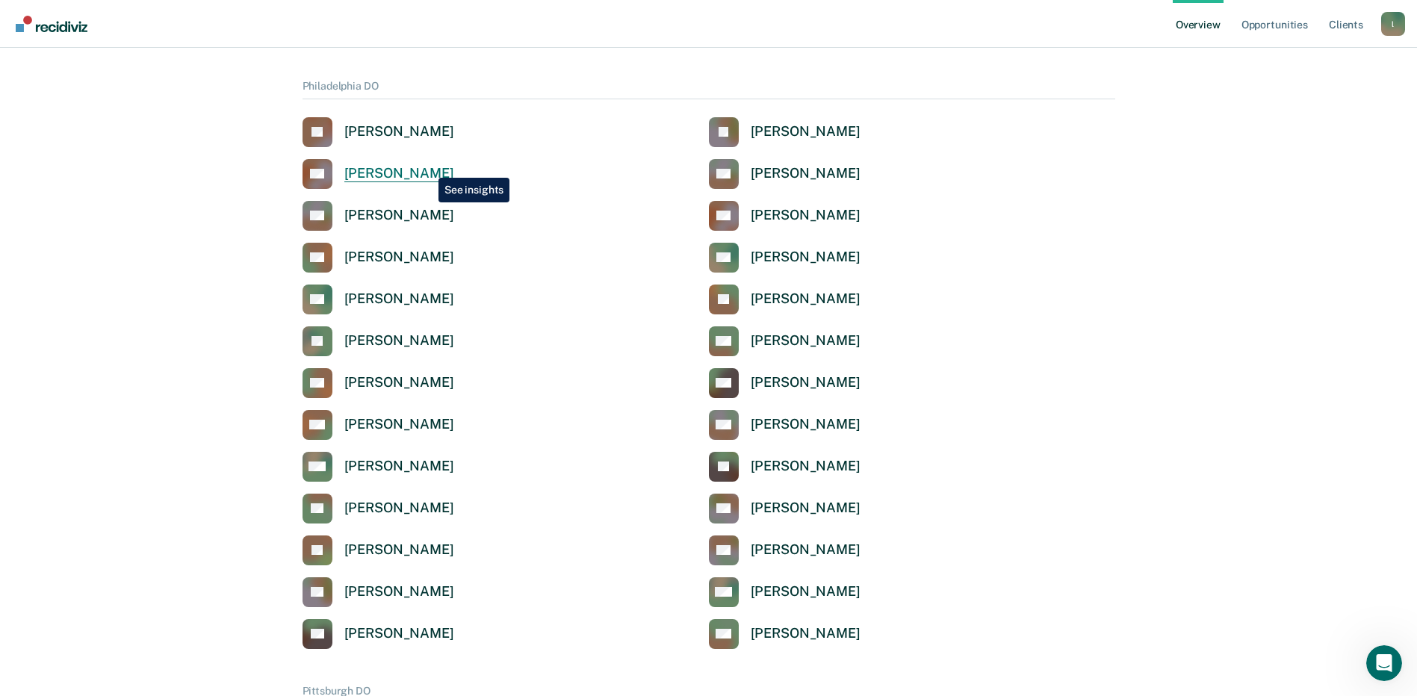
click at [427, 167] on div "[PERSON_NAME]" at bounding box center [399, 173] width 110 height 17
